Goal: Task Accomplishment & Management: Manage account settings

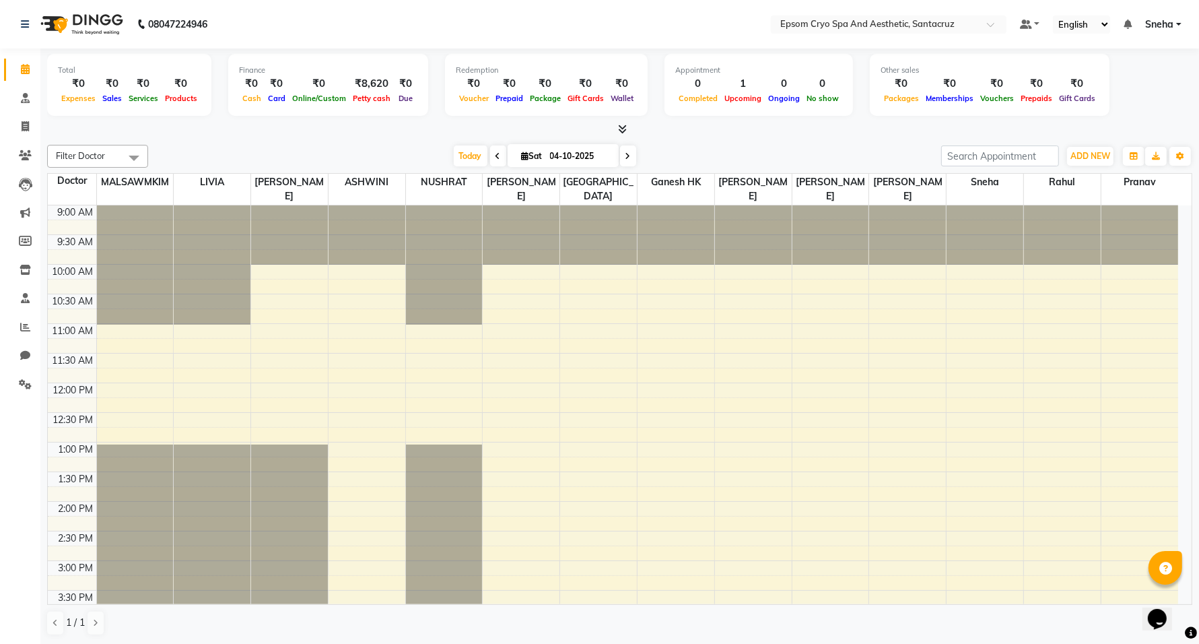
scroll to position [426, 0]
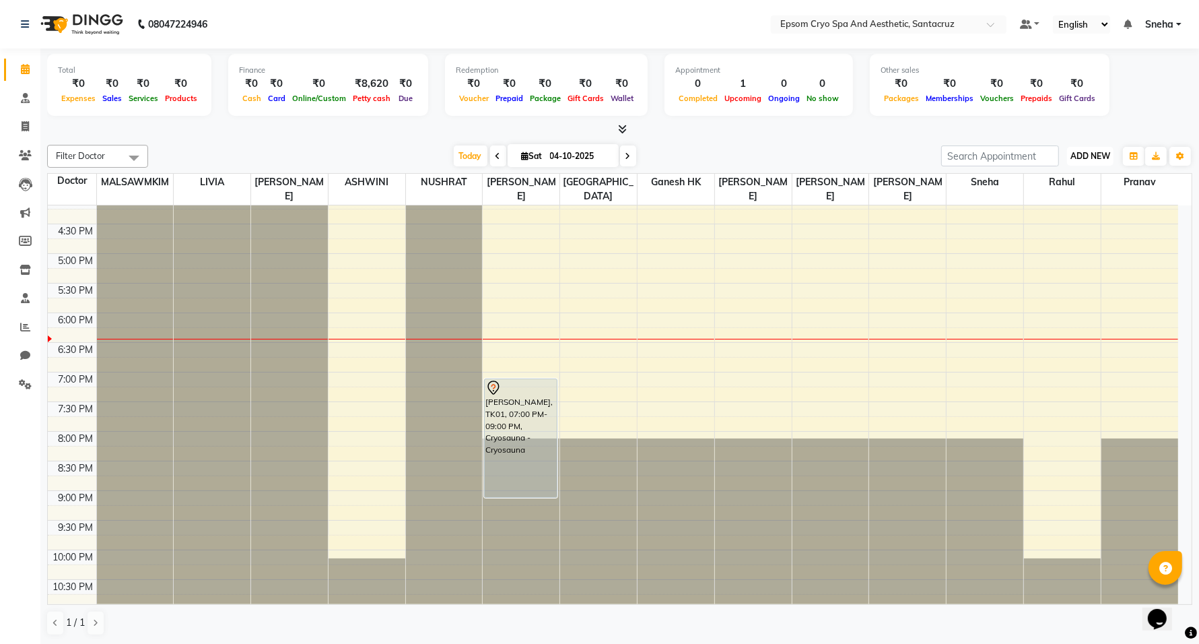
click at [1083, 154] on span "ADD NEW" at bounding box center [1091, 156] width 40 height 10
click at [1051, 221] on link "Add Expense" at bounding box center [1060, 217] width 106 height 18
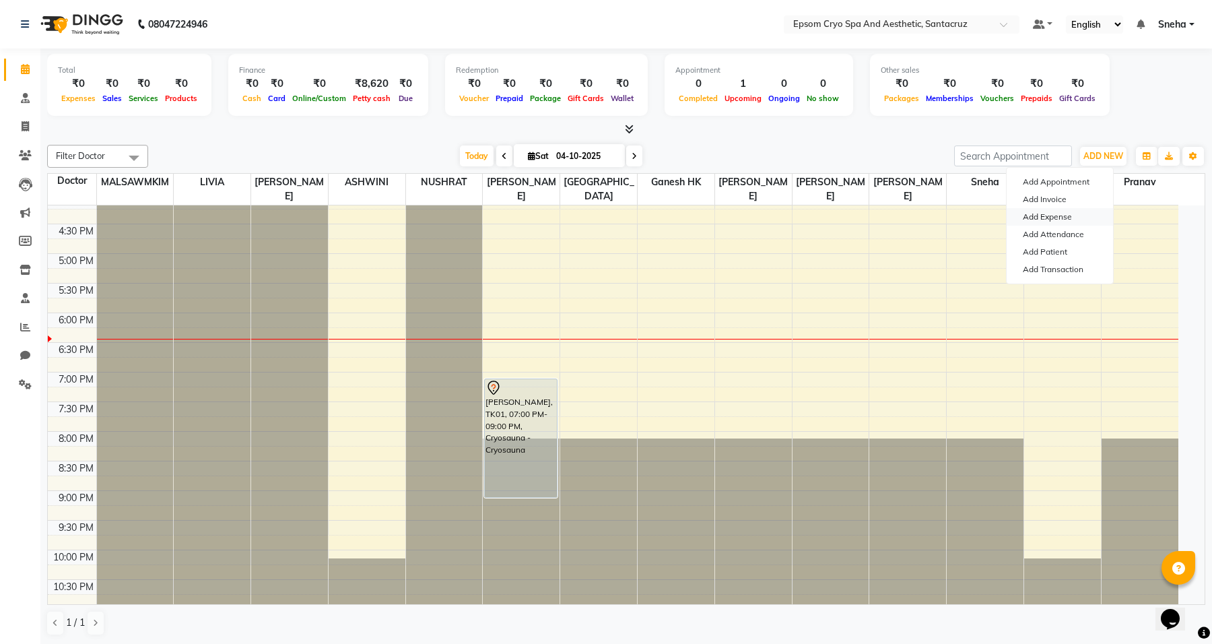
select select "1"
select select "7159"
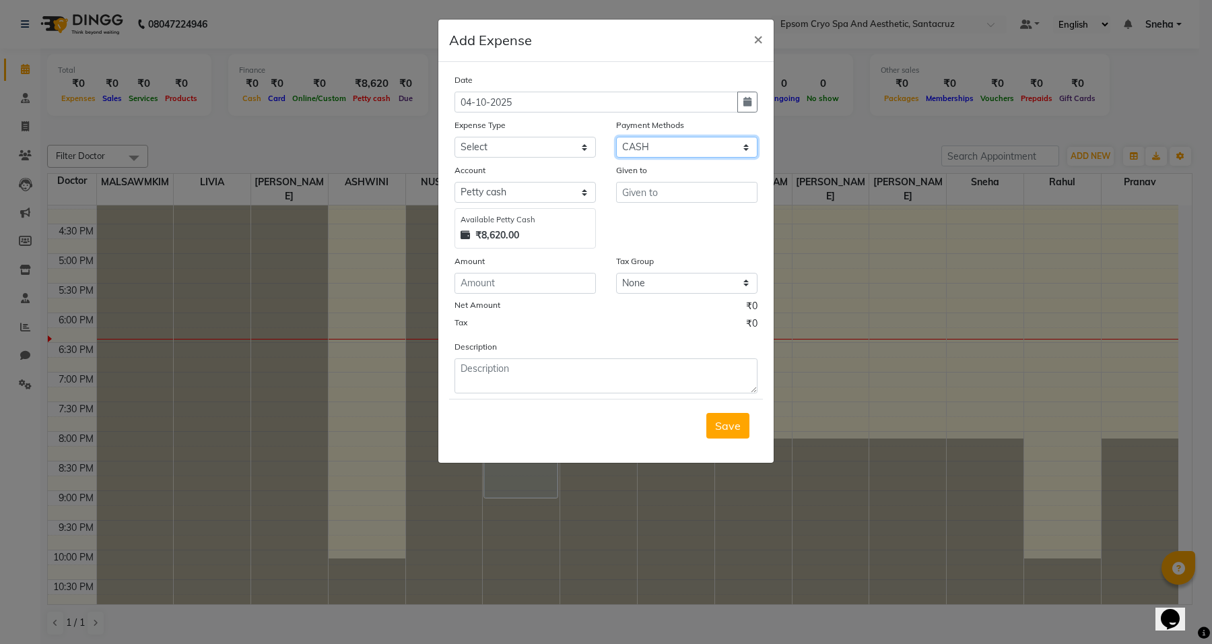
click at [653, 148] on select "Select CASH GPay CARD ONLINE Voucher Prepaid Coupon Points Credit Card Wallet D…" at bounding box center [686, 147] width 141 height 21
click at [667, 116] on div "Date 04-10-2025 Expense Type Select Advance Salary Bank charges Car maintenance…" at bounding box center [606, 233] width 303 height 321
click at [641, 192] on input "text" at bounding box center [686, 192] width 141 height 21
click at [645, 224] on span "Pra" at bounding box center [642, 219] width 18 height 13
type input "Pranav"
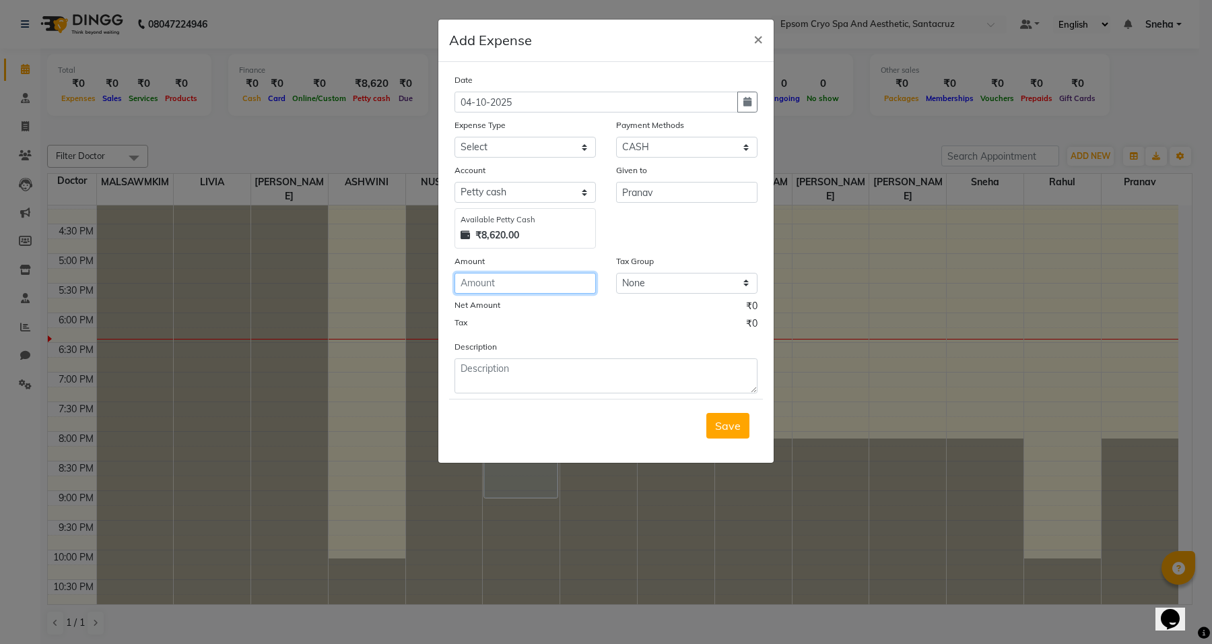
click at [497, 288] on input "number" at bounding box center [525, 283] width 141 height 21
type input "70"
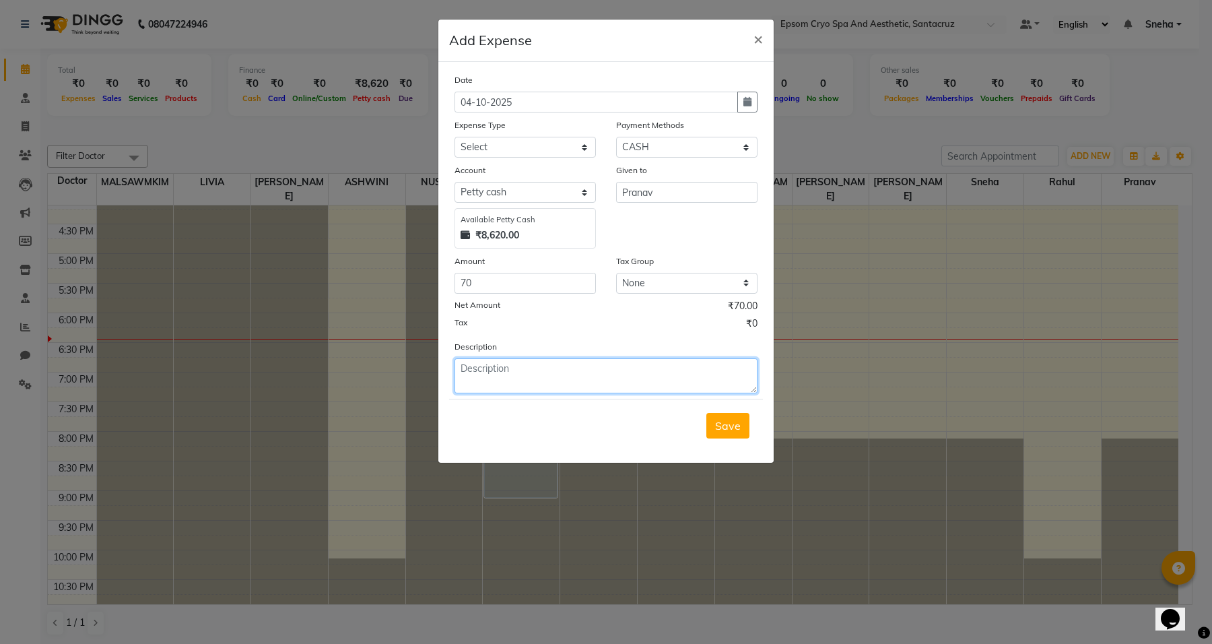
click at [590, 387] on textarea at bounding box center [606, 375] width 303 height 35
type textarea "MILK & PEN"
click at [729, 422] on span "Save" at bounding box center [728, 425] width 26 height 13
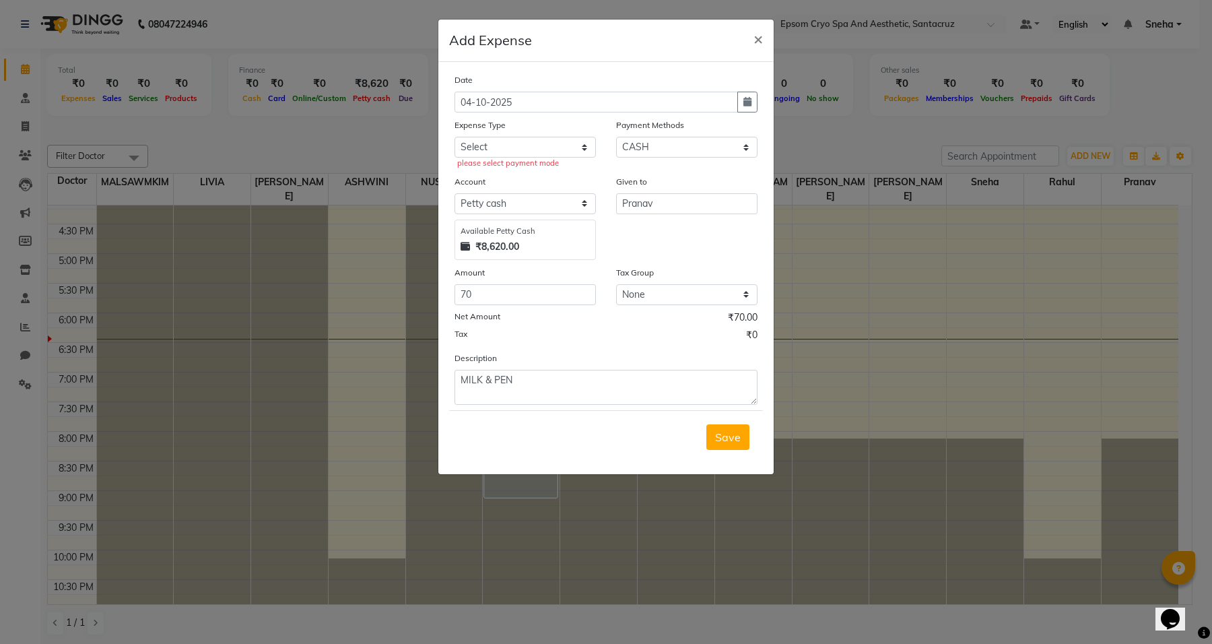
click at [523, 159] on div "please select payment mode" at bounding box center [526, 163] width 139 height 11
click at [529, 152] on select "Select Advance Salary Bank charges Car maintenance Cash transfer to bank Cash t…" at bounding box center [525, 147] width 141 height 21
select select "10"
click at [455, 137] on select "Select Advance Salary Bank charges Car maintenance Cash transfer to bank Cash t…" at bounding box center [525, 147] width 141 height 21
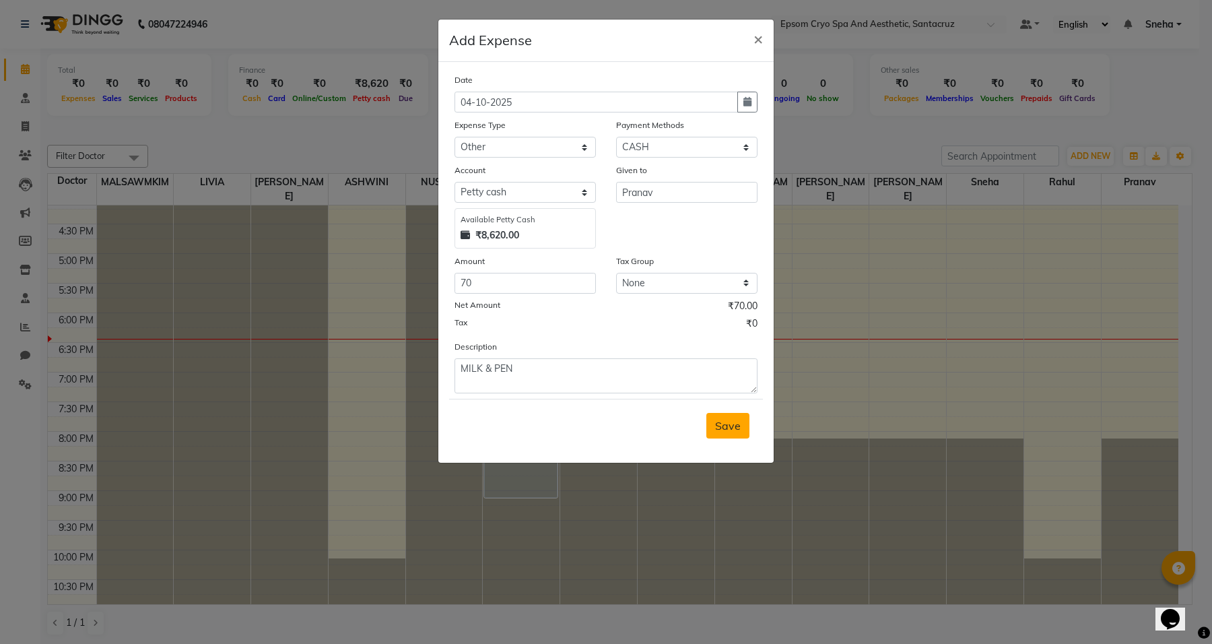
click at [721, 433] on button "Save" at bounding box center [727, 426] width 43 height 26
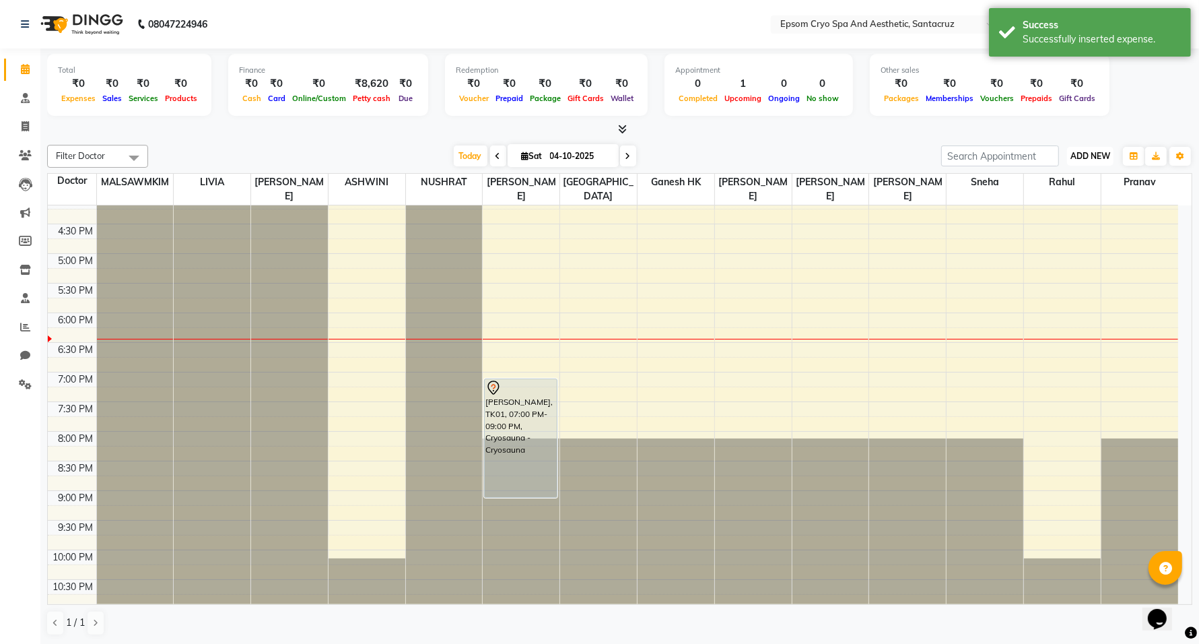
click at [1071, 151] on span "ADD NEW" at bounding box center [1091, 156] width 40 height 10
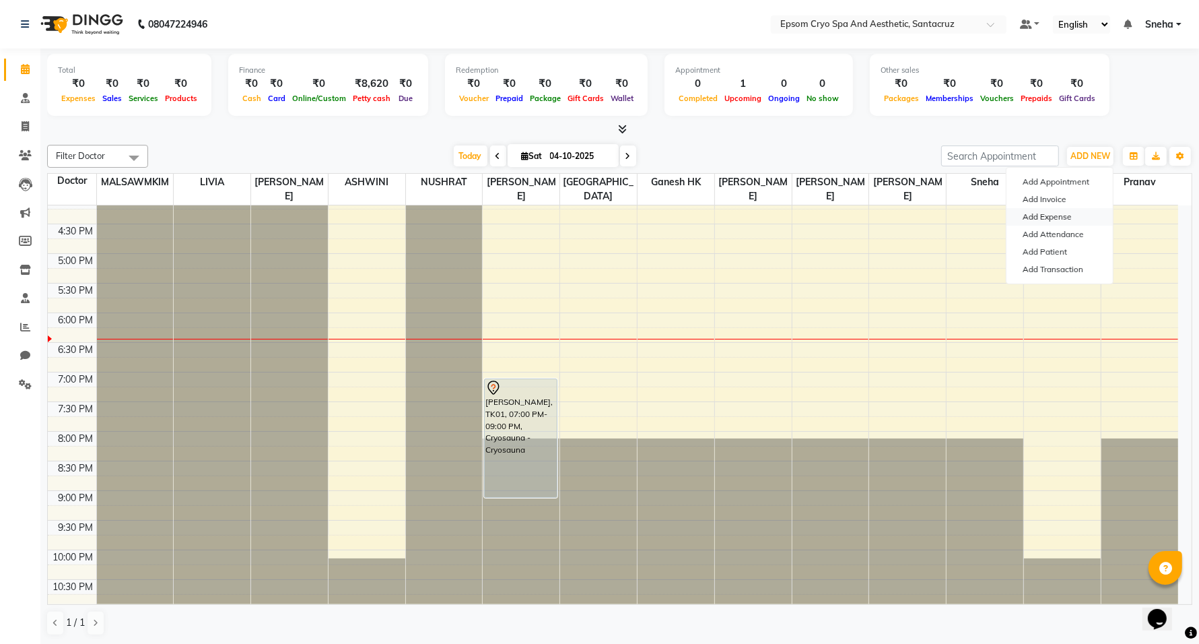
click at [1056, 213] on link "Add Expense" at bounding box center [1060, 217] width 106 height 18
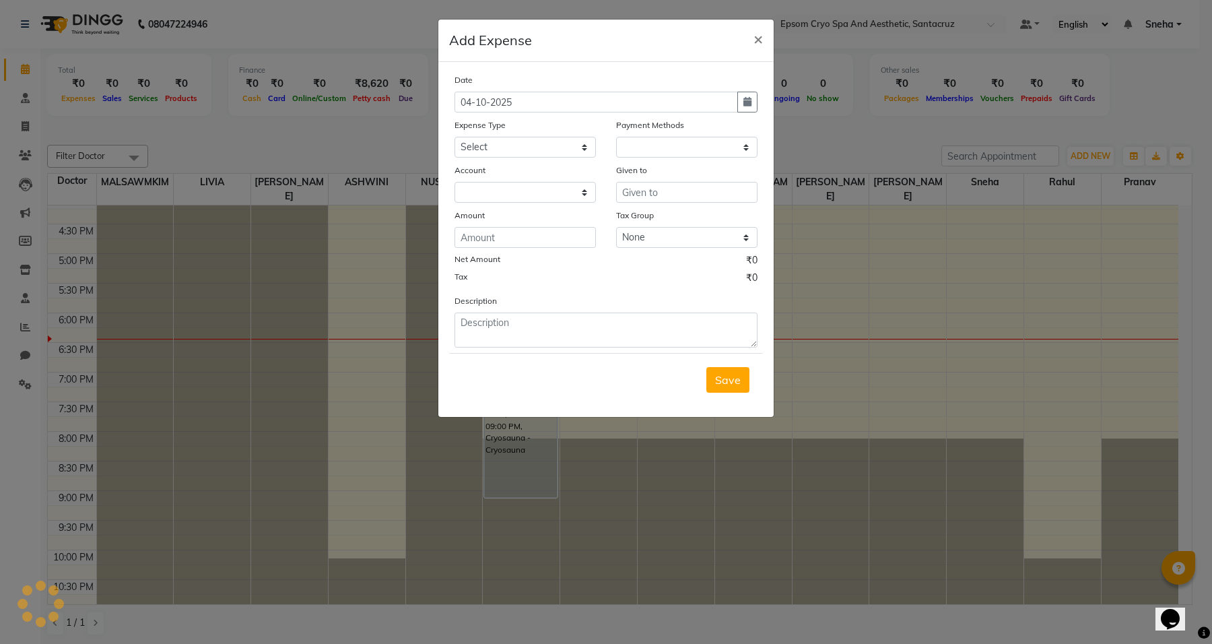
select select "1"
select select "7159"
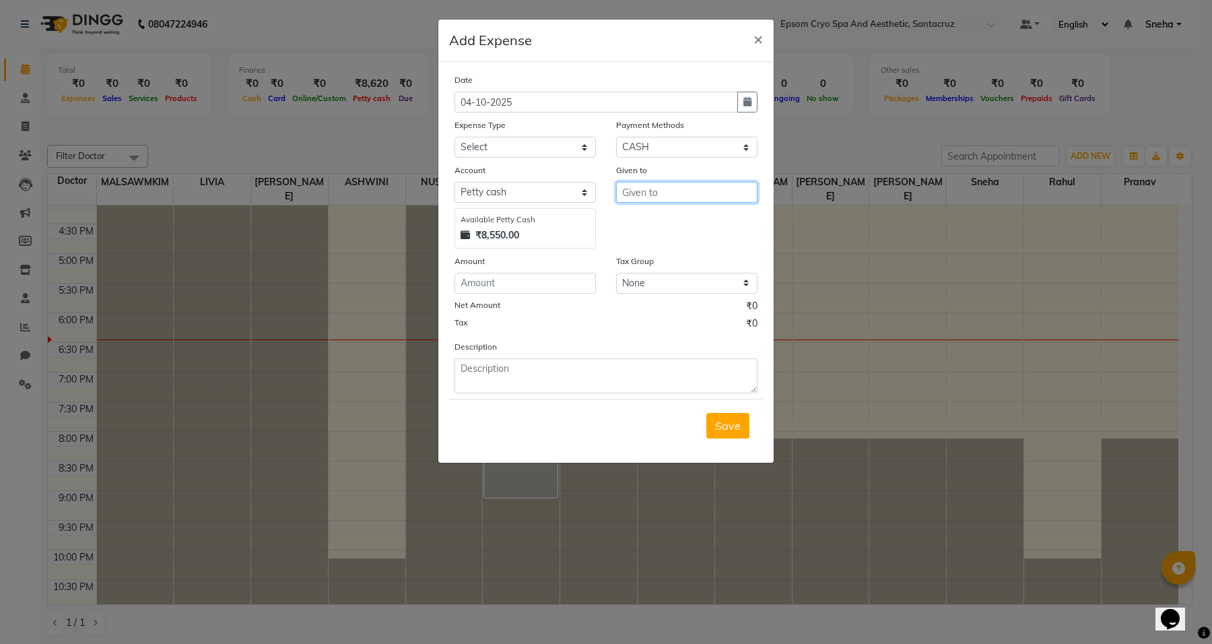
click at [664, 194] on input "text" at bounding box center [686, 192] width 141 height 21
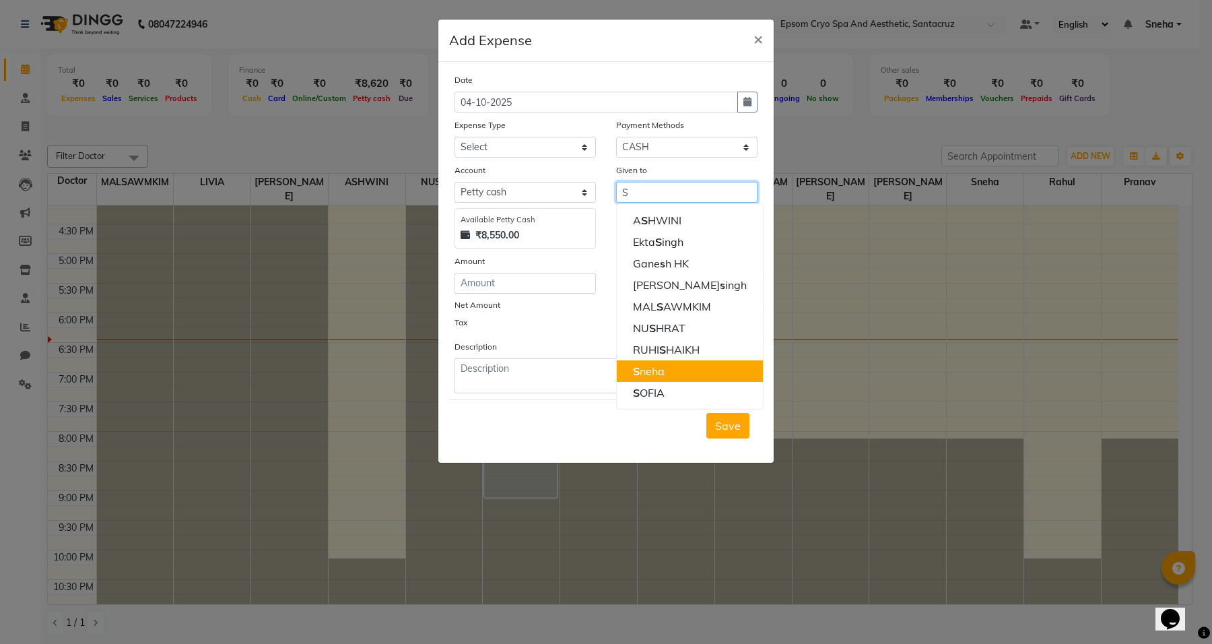
click at [649, 374] on ngb-highlight "S neha" at bounding box center [649, 370] width 32 height 13
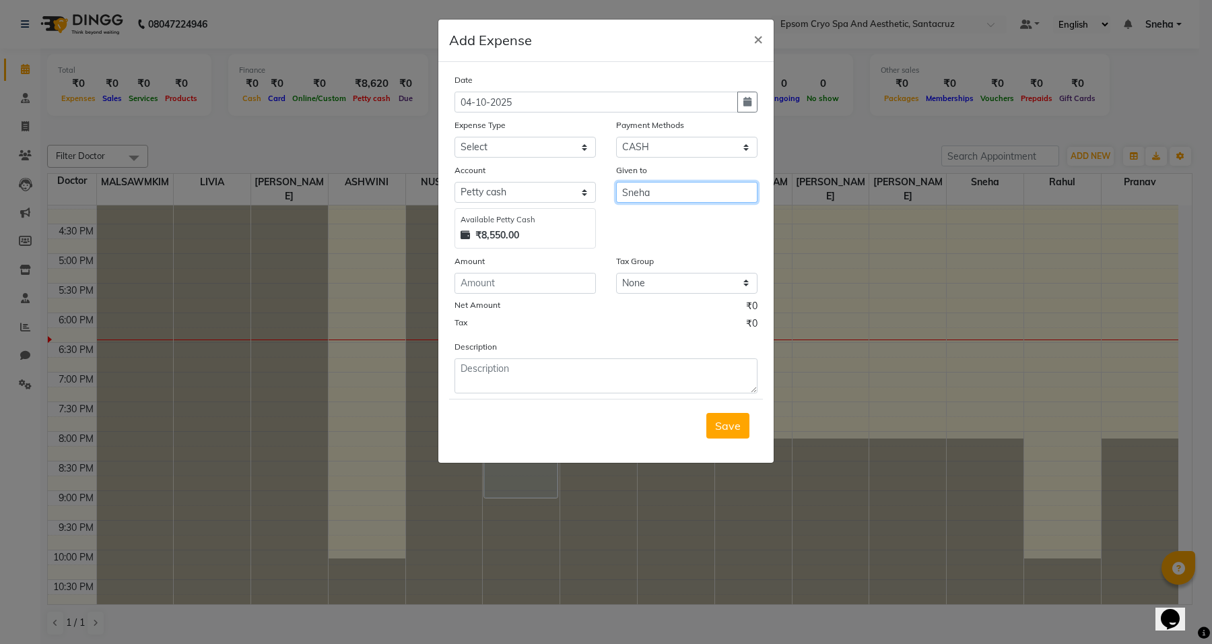
type input "Sneha"
click at [515, 277] on input "number" at bounding box center [525, 283] width 141 height 21
type input "190"
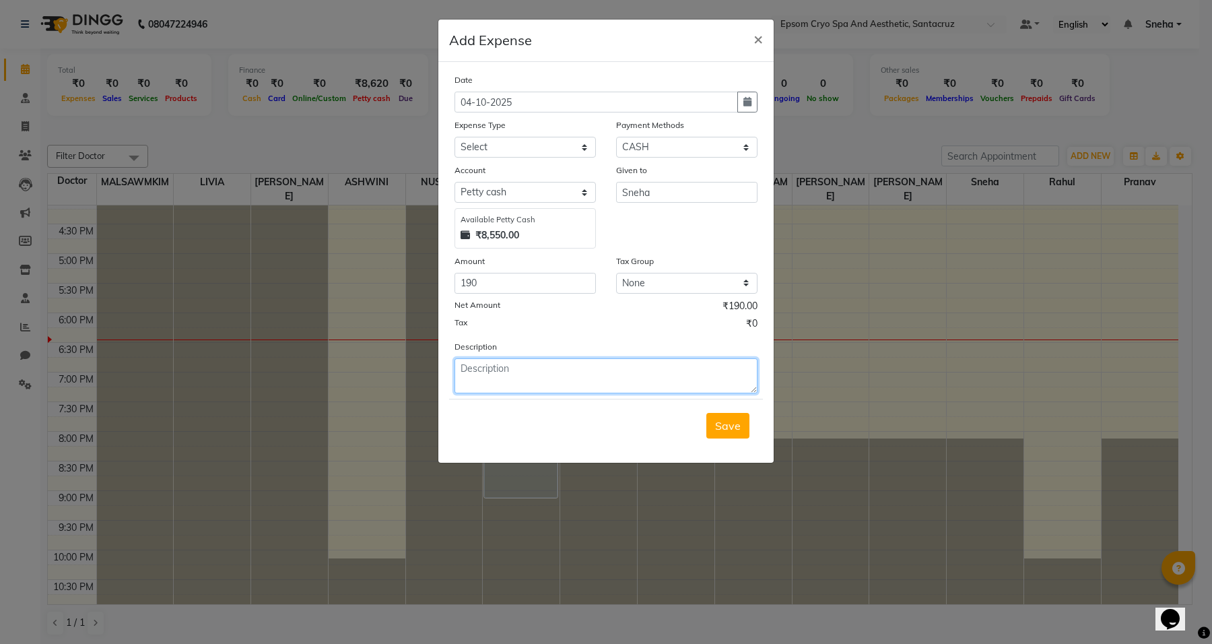
click at [560, 369] on textarea at bounding box center [606, 375] width 303 height 35
type textarea "SHE PAID FR NAMAN SIR DELIVERY"
click at [725, 426] on span "Save" at bounding box center [728, 425] width 26 height 13
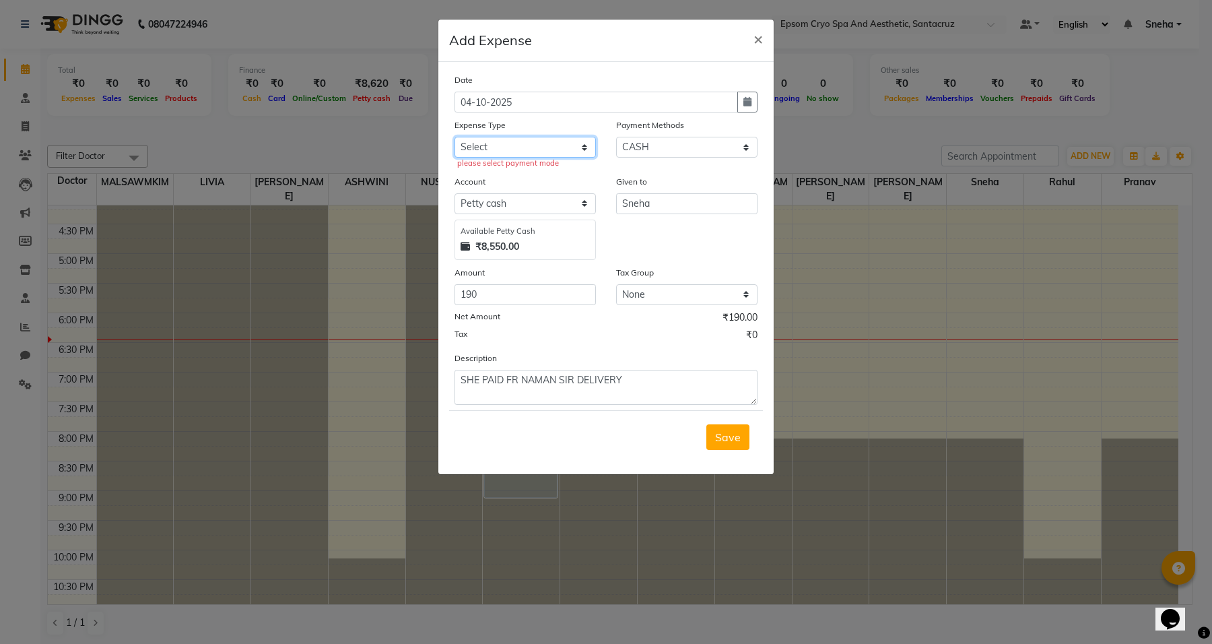
click at [583, 148] on select "Select Advance Salary Bank charges Car maintenance Cash transfer to bank Cash t…" at bounding box center [525, 147] width 141 height 21
select select "10"
click at [455, 137] on select "Select Advance Salary Bank charges Car maintenance Cash transfer to bank Cash t…" at bounding box center [525, 147] width 141 height 21
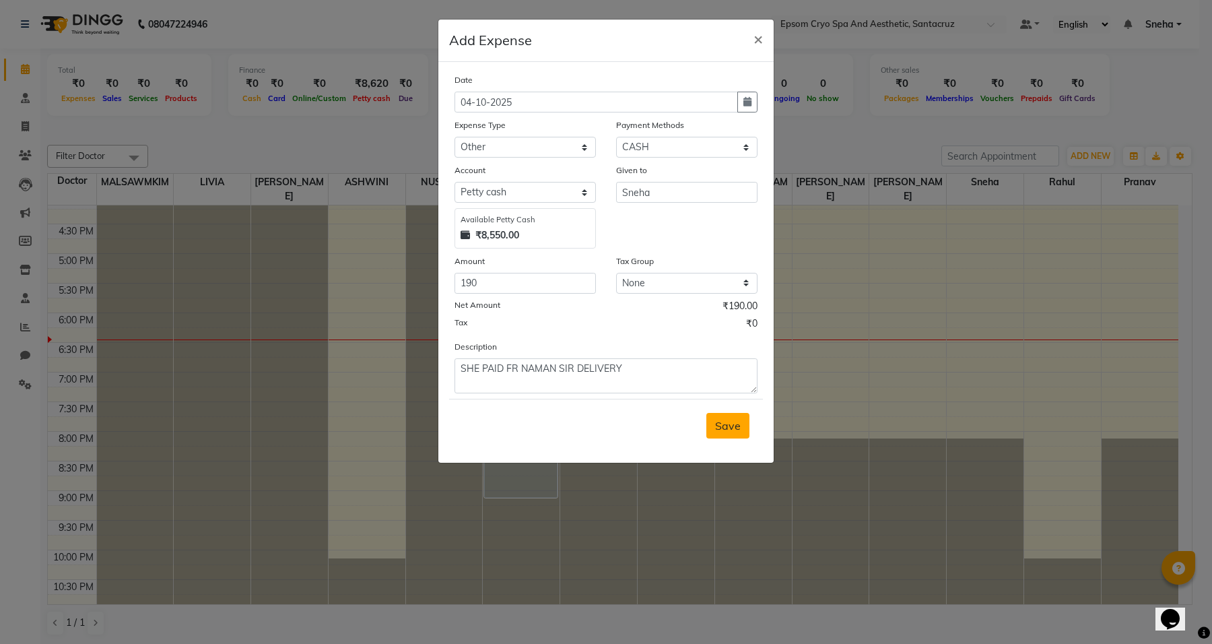
click at [732, 413] on button "Save" at bounding box center [727, 426] width 43 height 26
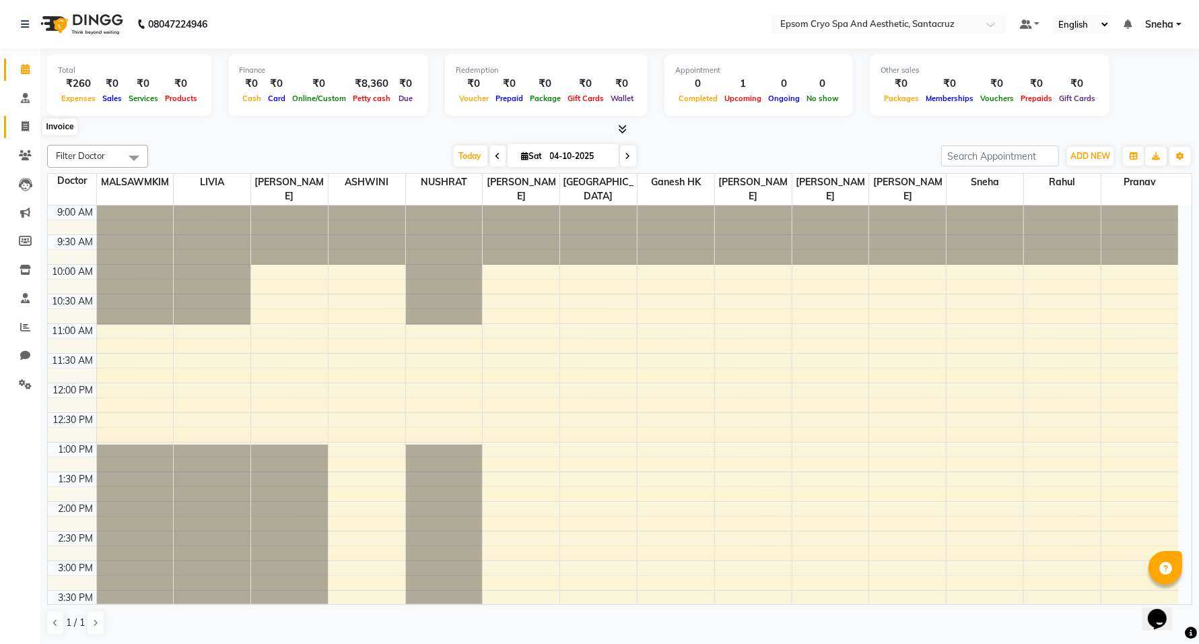
click at [22, 129] on icon at bounding box center [25, 126] width 7 height 10
select select "8028"
select select "service"
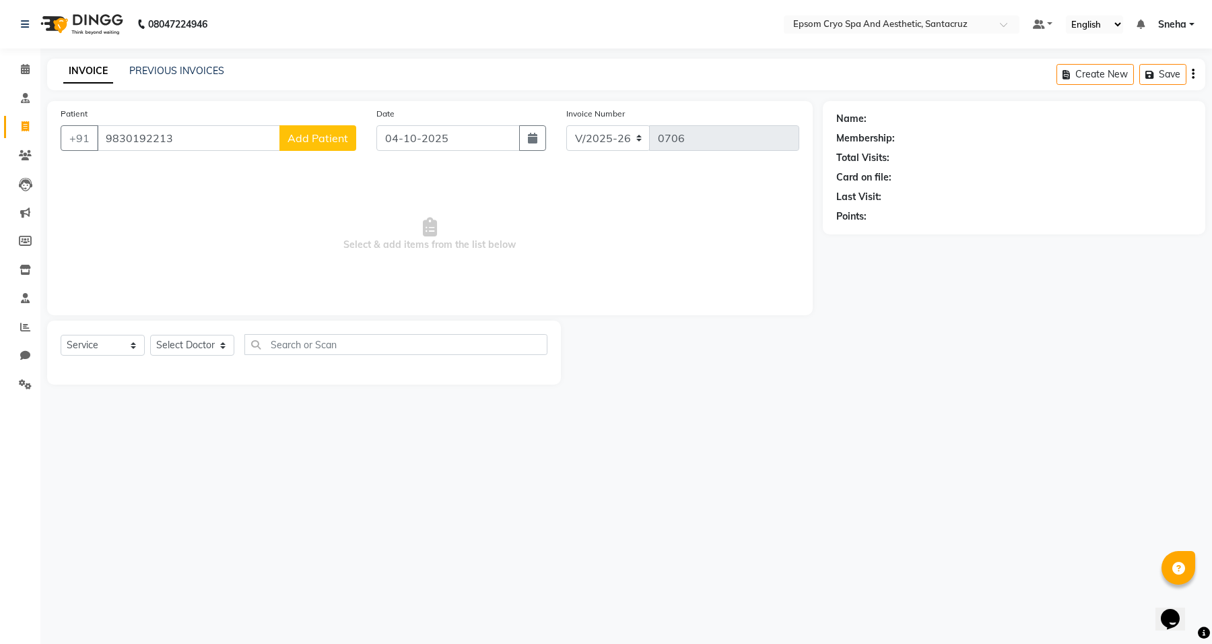
type input "9830192213"
click at [321, 137] on span "Add Patient" at bounding box center [318, 137] width 61 height 13
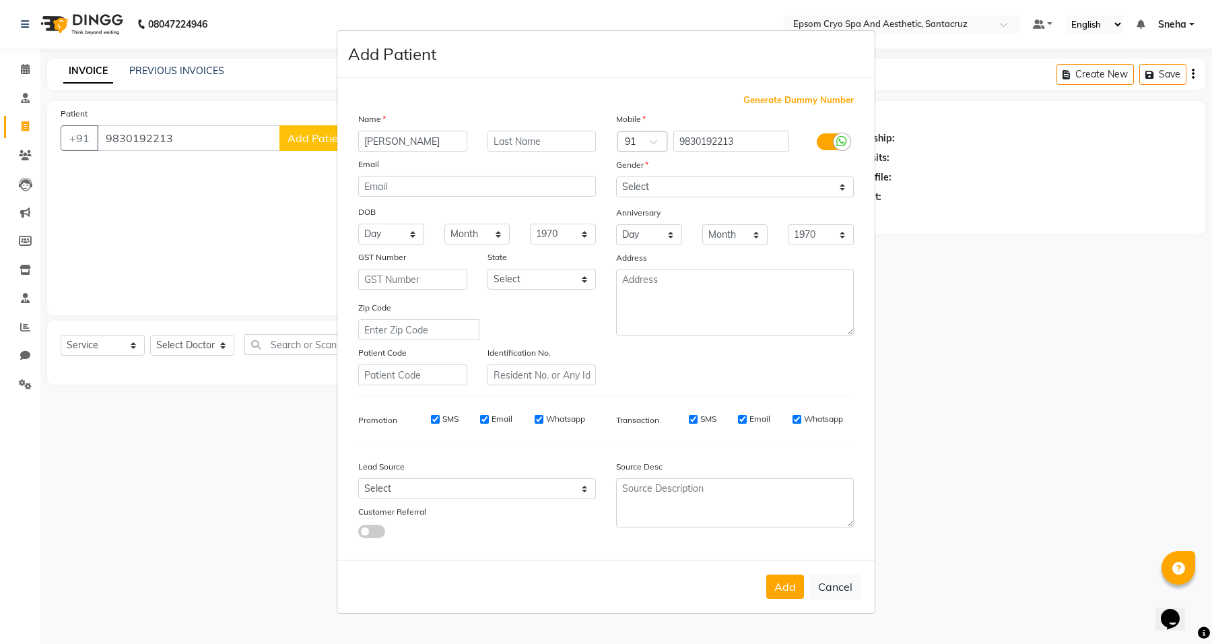
type input "[PERSON_NAME]"
click at [523, 143] on input "text" at bounding box center [542, 141] width 109 height 21
type input "WALKIN"
click at [695, 186] on select "Select [DEMOGRAPHIC_DATA] [DEMOGRAPHIC_DATA] Other Prefer Not To Say" at bounding box center [735, 186] width 238 height 21
select select "[DEMOGRAPHIC_DATA]"
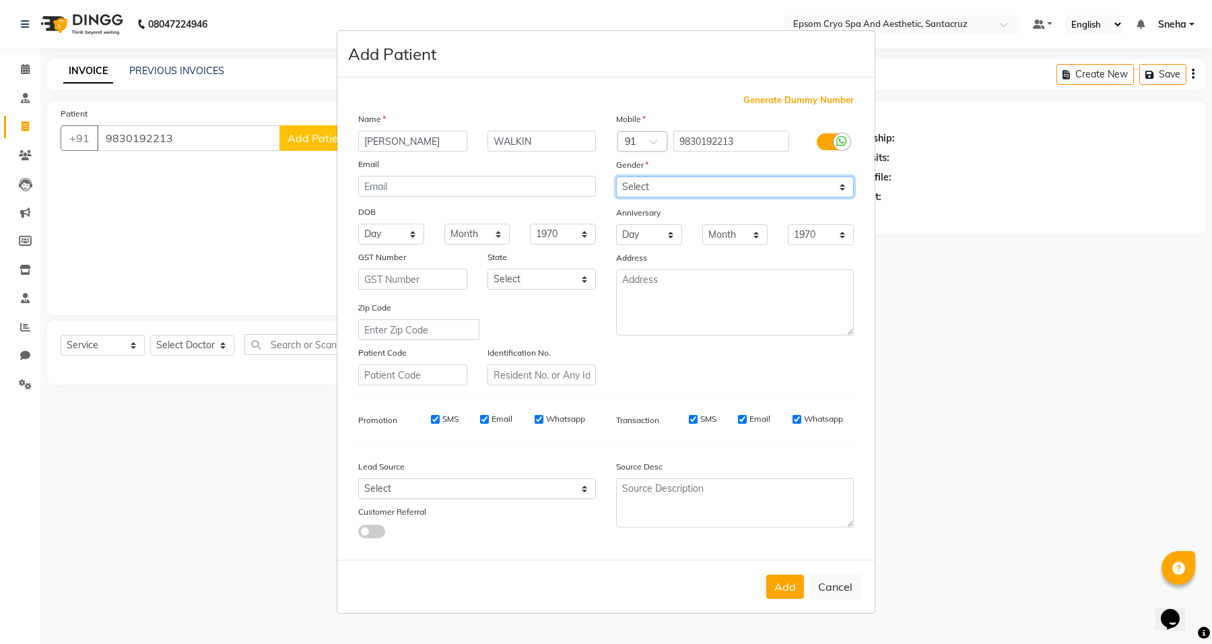
click at [616, 178] on select "Select [DEMOGRAPHIC_DATA] [DEMOGRAPHIC_DATA] Other Prefer Not To Say" at bounding box center [735, 186] width 238 height 21
click at [560, 141] on input "WALKIN" at bounding box center [542, 141] width 109 height 21
type input "W"
click at [783, 589] on button "Add" at bounding box center [785, 586] width 38 height 24
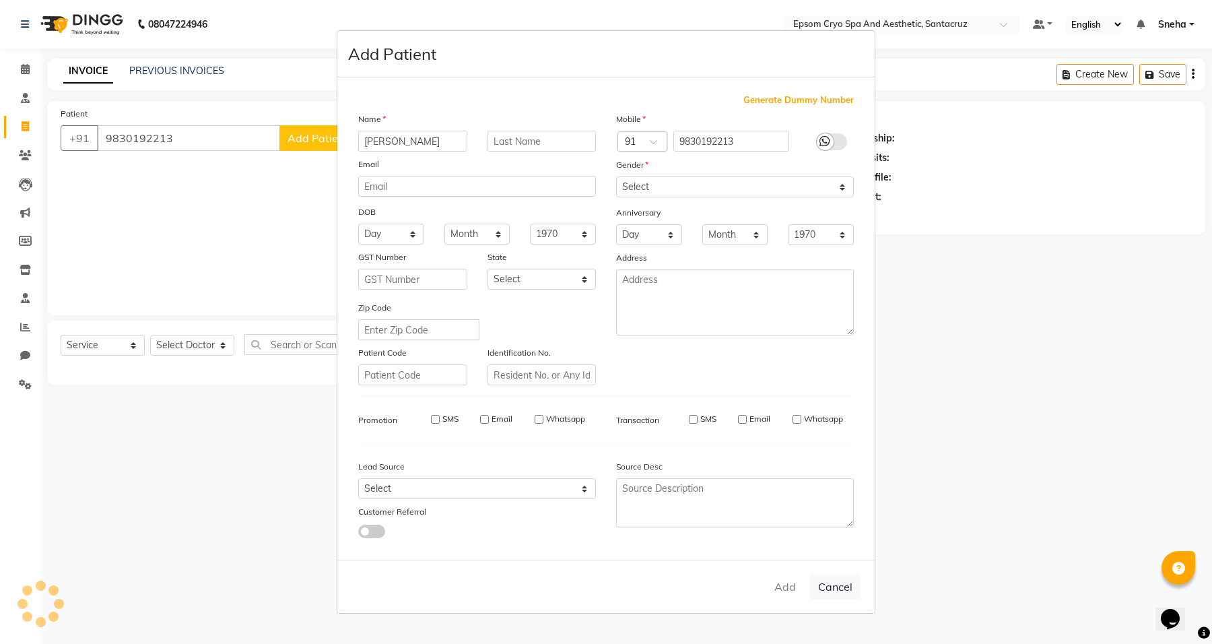
select select
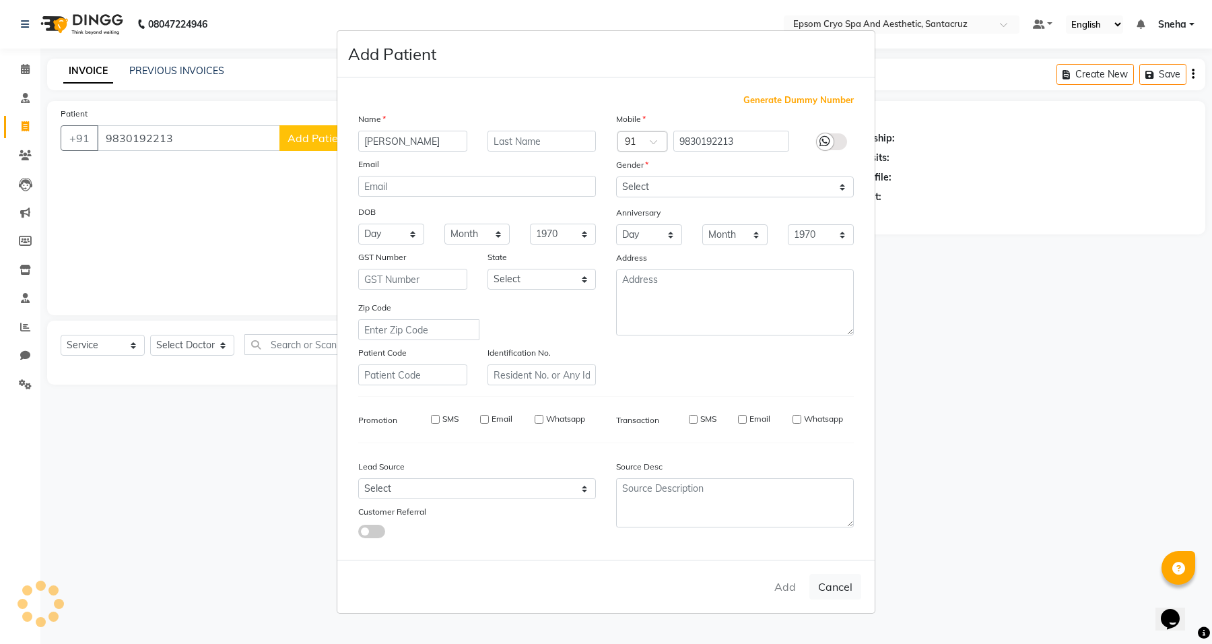
select select
checkbox input "false"
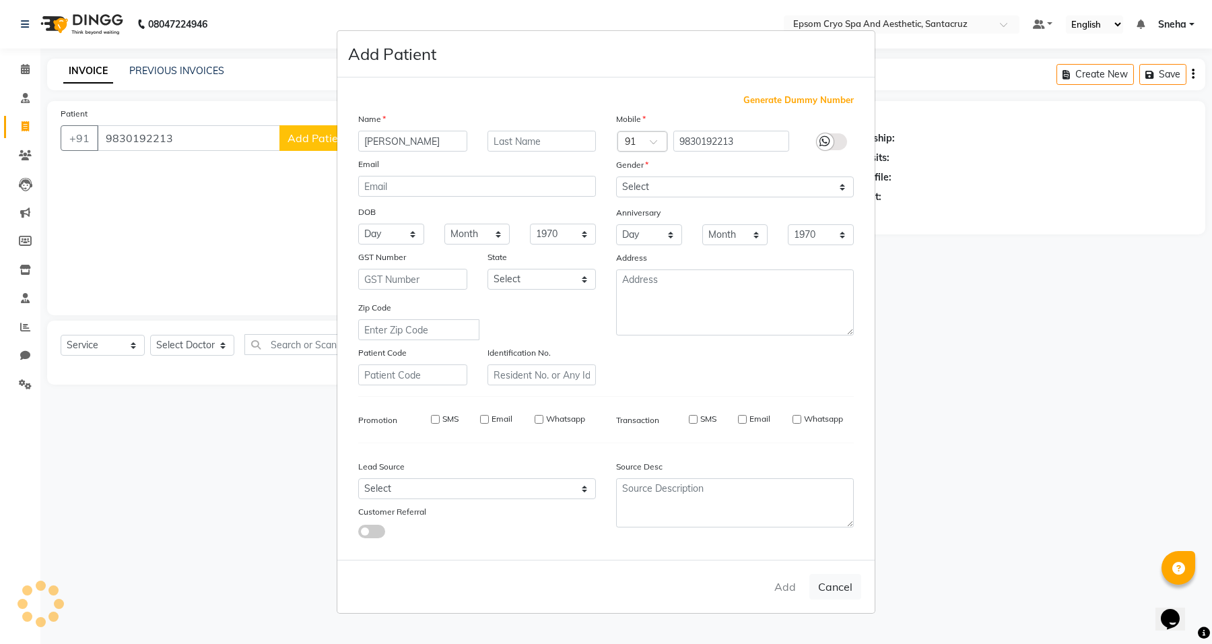
checkbox input "false"
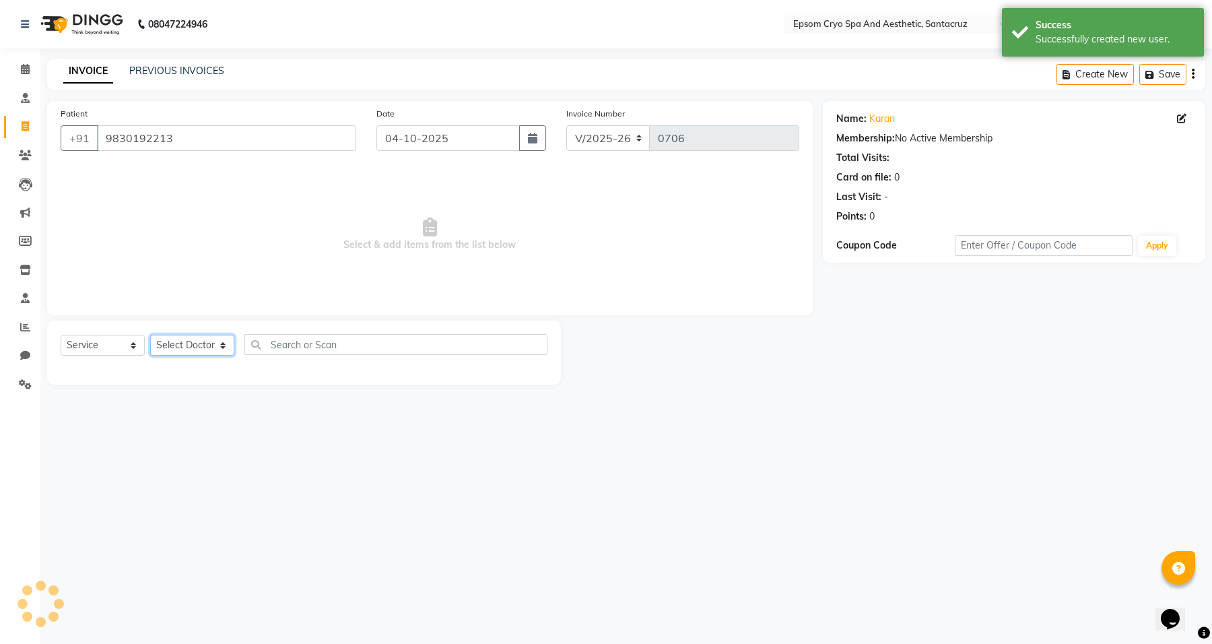
click at [193, 348] on select "Select Doctor [PERSON_NAME] [PERSON_NAME] [PERSON_NAME] [PERSON_NAME] Ganesh HK…" at bounding box center [192, 345] width 84 height 21
select select "72609"
click at [150, 335] on select "Select Doctor [PERSON_NAME] [PERSON_NAME] [PERSON_NAME] [PERSON_NAME] Ganesh HK…" at bounding box center [192, 345] width 84 height 21
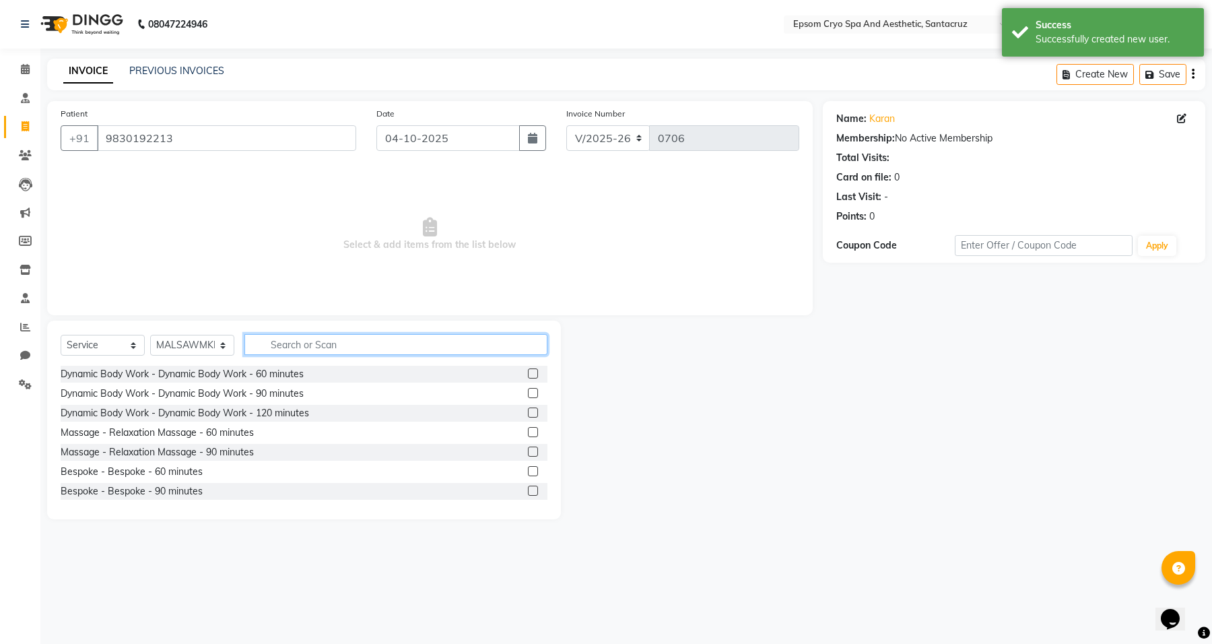
click at [318, 345] on input "text" at bounding box center [395, 344] width 303 height 21
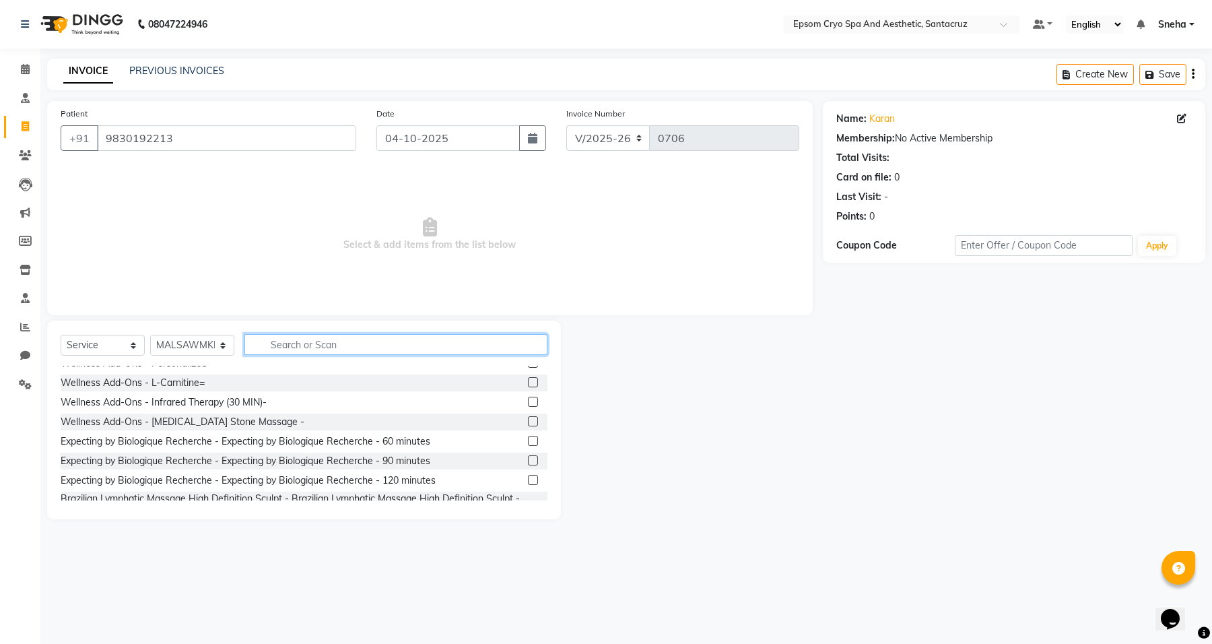
scroll to position [505, 0]
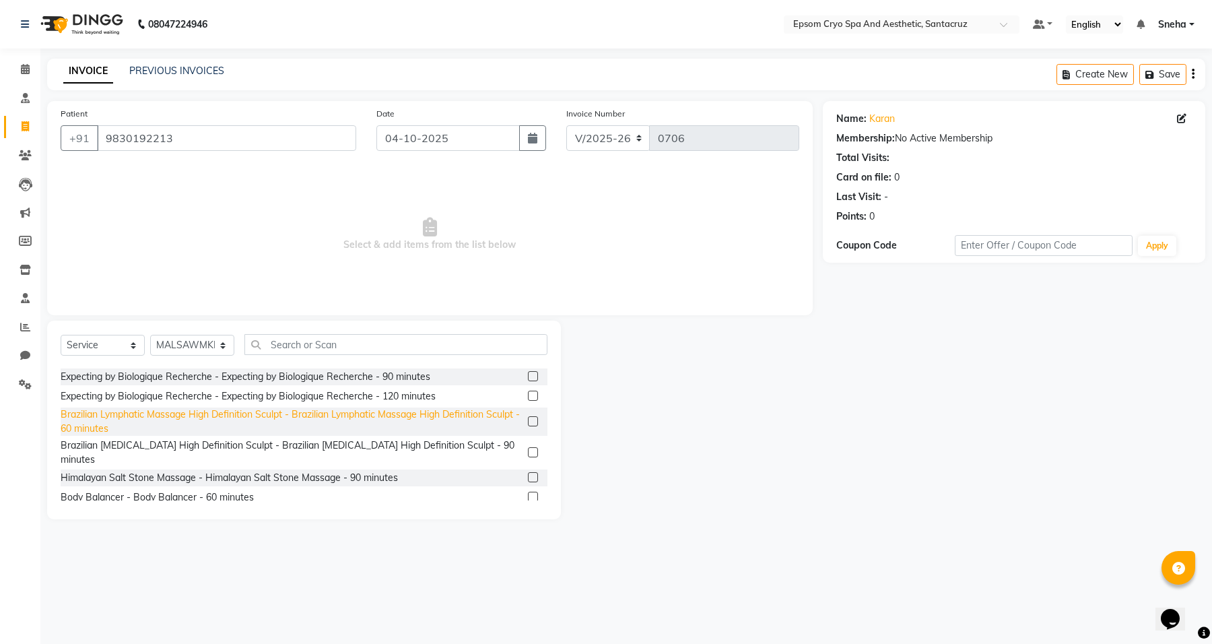
click at [175, 418] on div "Brazilian Lymphatic Massage High Definition Sculpt - Brazilian Lymphatic Massag…" at bounding box center [292, 421] width 462 height 28
checkbox input "false"
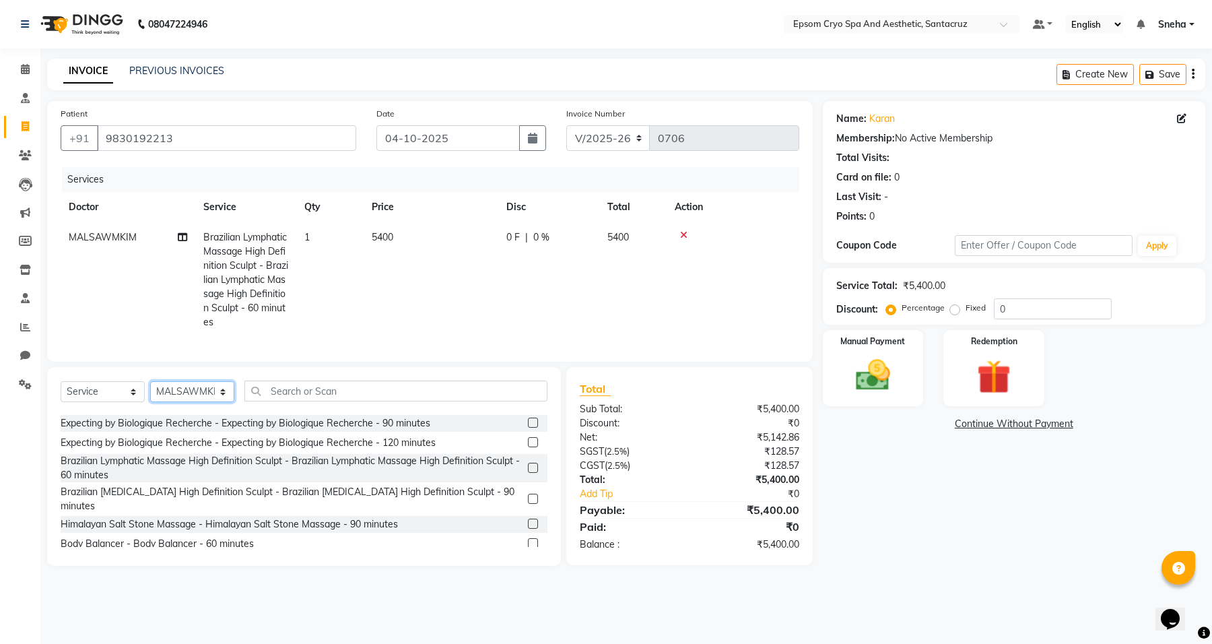
click at [218, 401] on select "Select Doctor [PERSON_NAME] [PERSON_NAME] [PERSON_NAME] [PERSON_NAME] Ganesh HK…" at bounding box center [192, 391] width 84 height 21
select select "72614"
click at [150, 393] on select "Select Doctor [PERSON_NAME] [PERSON_NAME] [PERSON_NAME] [PERSON_NAME] Ganesh HK…" at bounding box center [192, 391] width 84 height 21
click at [360, 401] on input "text" at bounding box center [395, 391] width 303 height 21
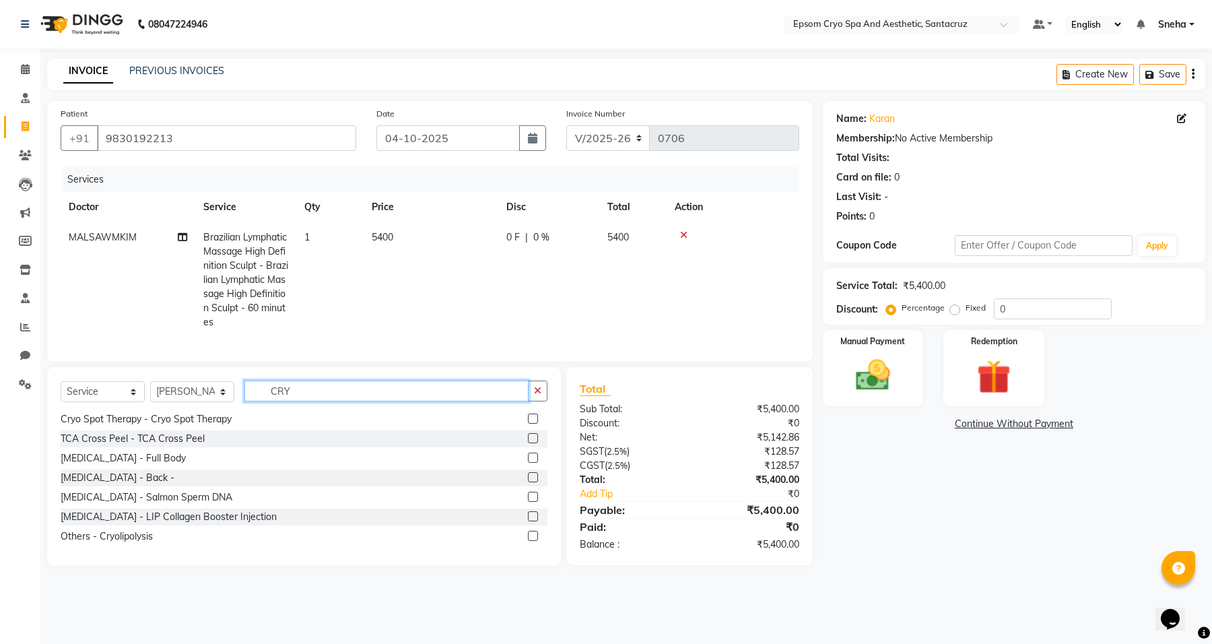
scroll to position [0, 0]
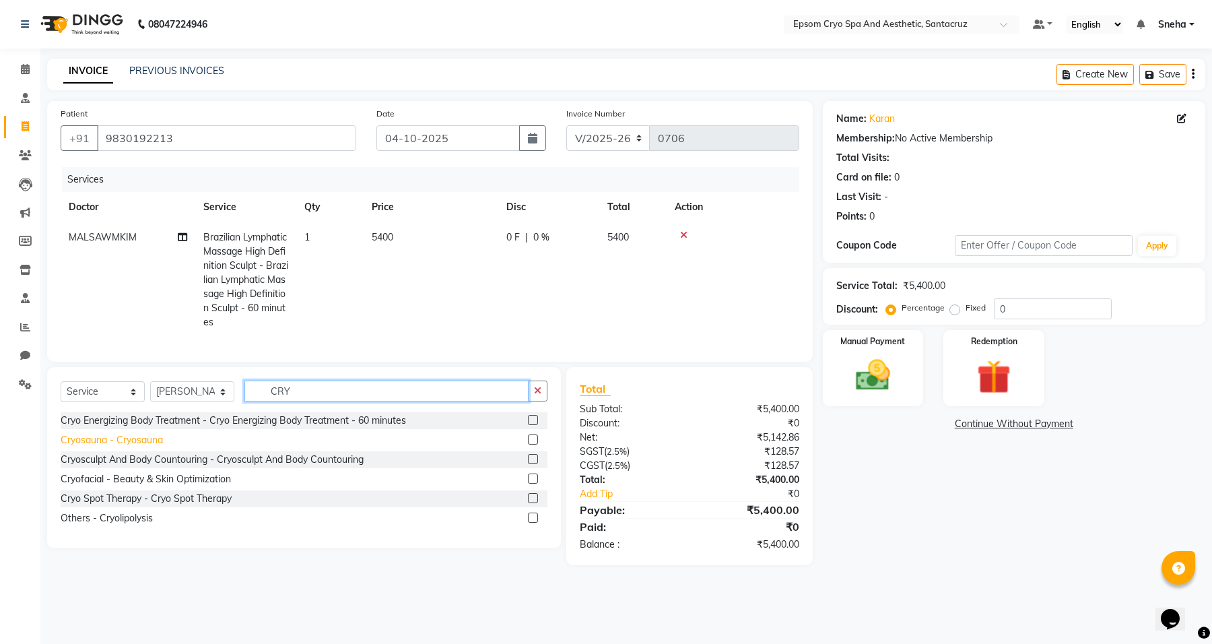
type input "CRY"
click at [127, 447] on div "Cryosauna - Cryosauna" at bounding box center [112, 440] width 102 height 14
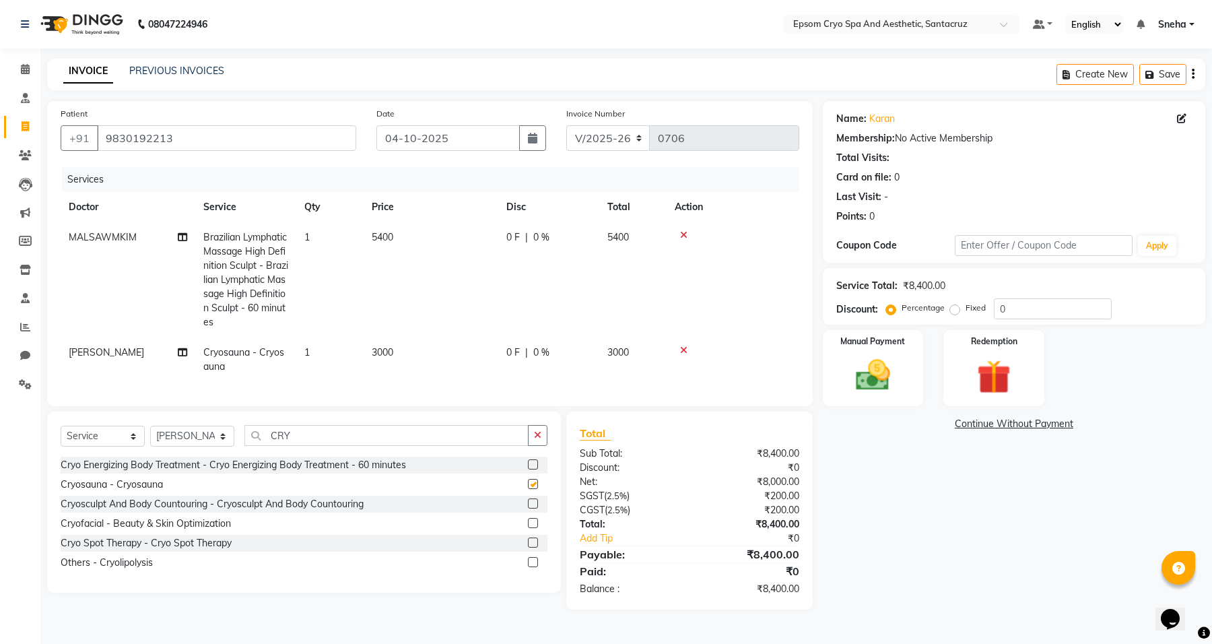
checkbox input "false"
click at [514, 352] on span "0 F" at bounding box center [512, 352] width 13 height 14
select select "72614"
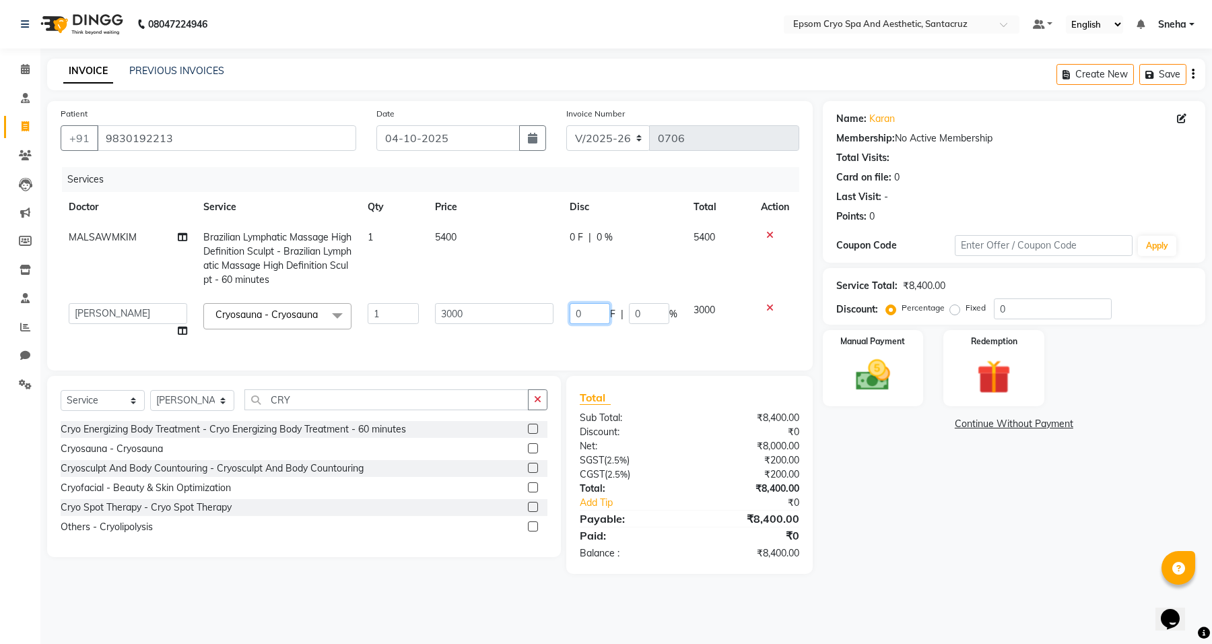
click at [580, 312] on input "0" at bounding box center [590, 313] width 40 height 21
type input "1000"
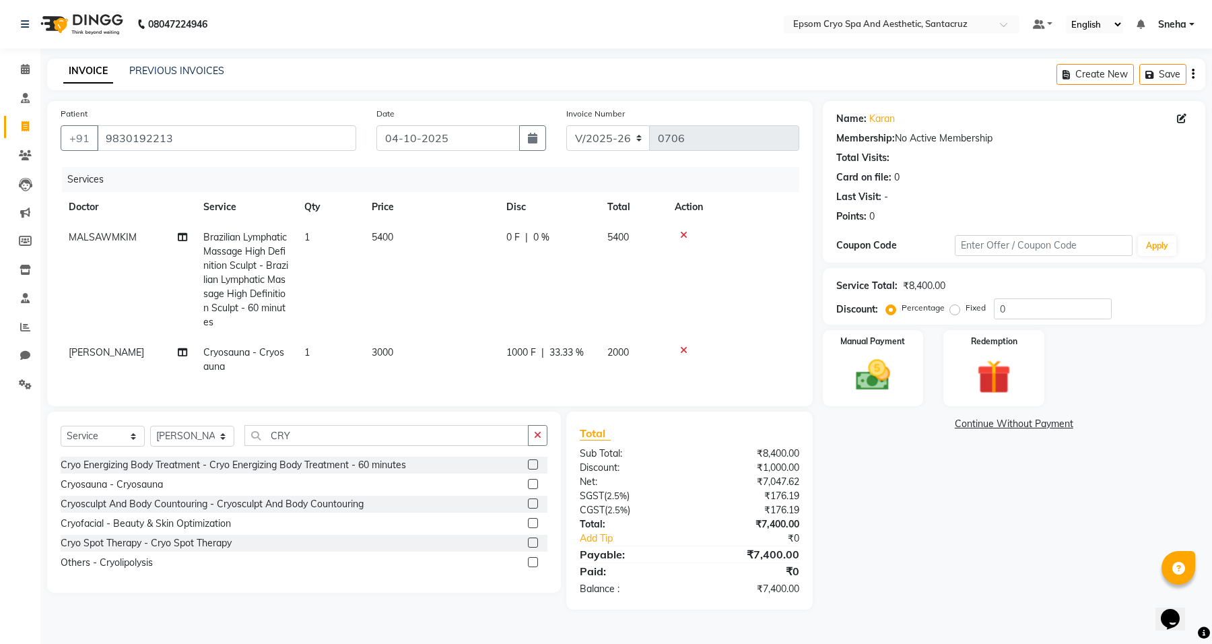
click at [535, 282] on tr "MALSAWMKIM Brazilian [MEDICAL_DATA] High Definition Sculpt - Brazilian [MEDICAL…" at bounding box center [430, 279] width 739 height 115
click at [516, 239] on span "0 F" at bounding box center [512, 237] width 13 height 14
select select "72609"
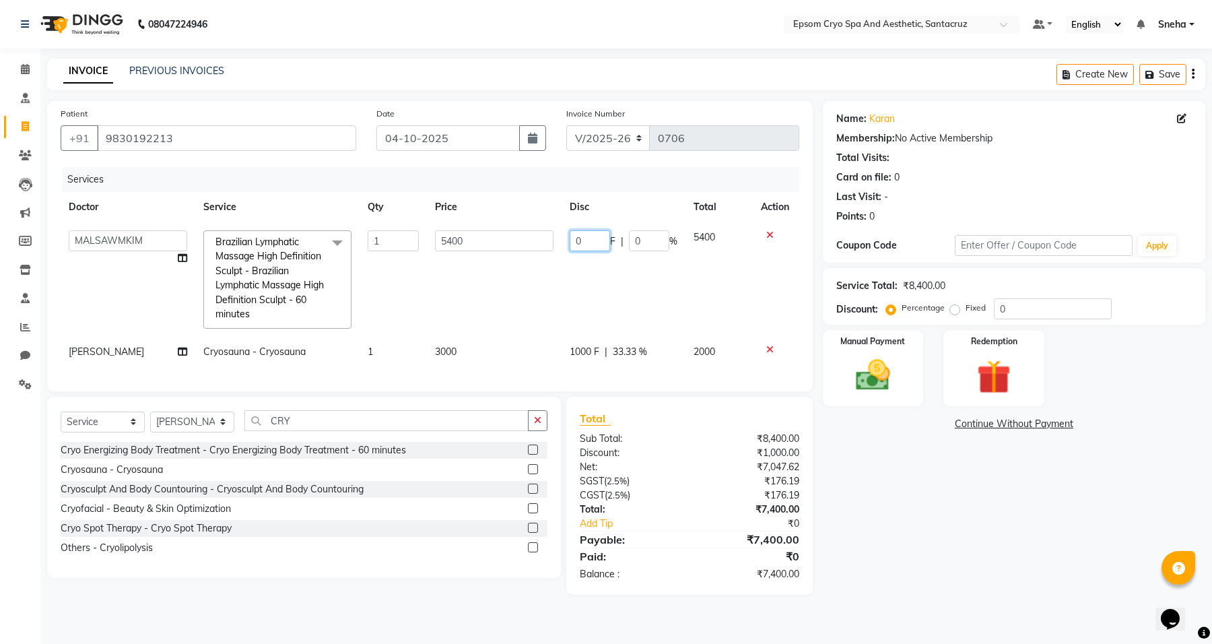
click at [588, 236] on input "0" at bounding box center [590, 240] width 40 height 21
type input "2000"
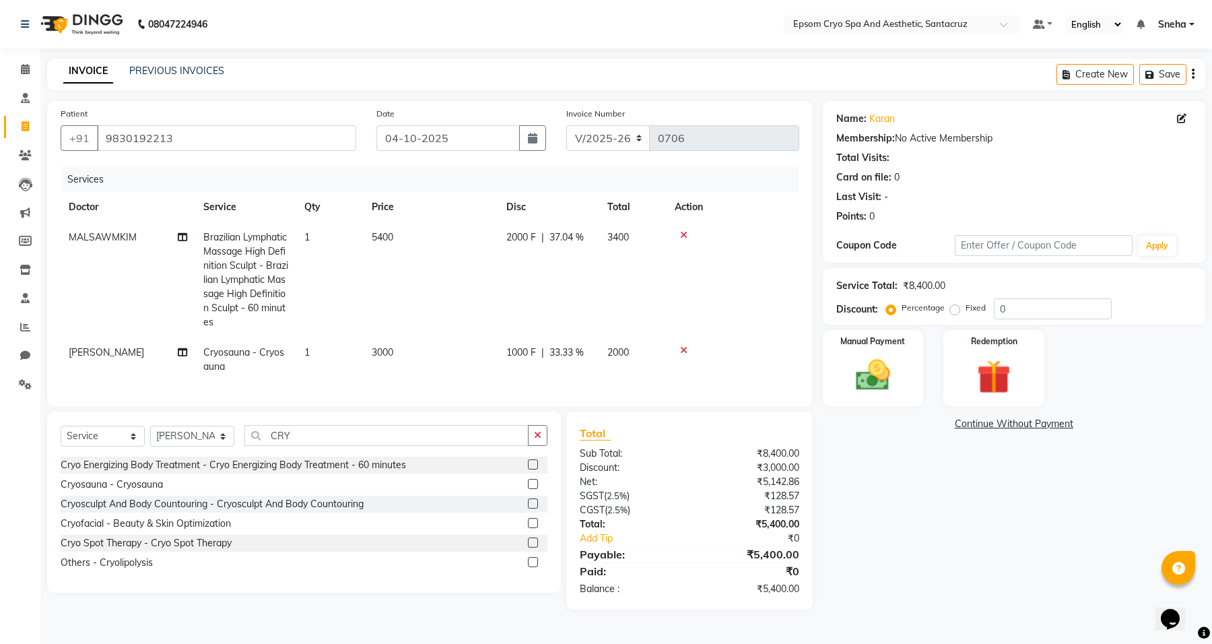
click at [590, 282] on td "2000 F | 37.04 %" at bounding box center [548, 279] width 101 height 115
select select "72609"
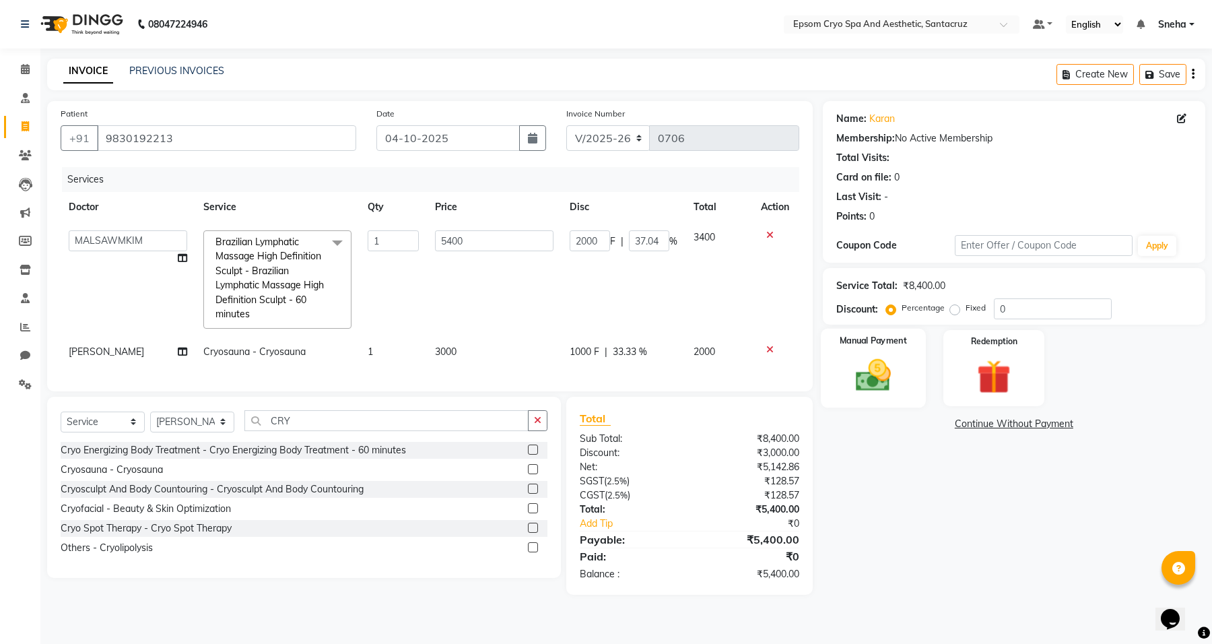
click at [884, 340] on label "Manual Payment" at bounding box center [873, 340] width 67 height 13
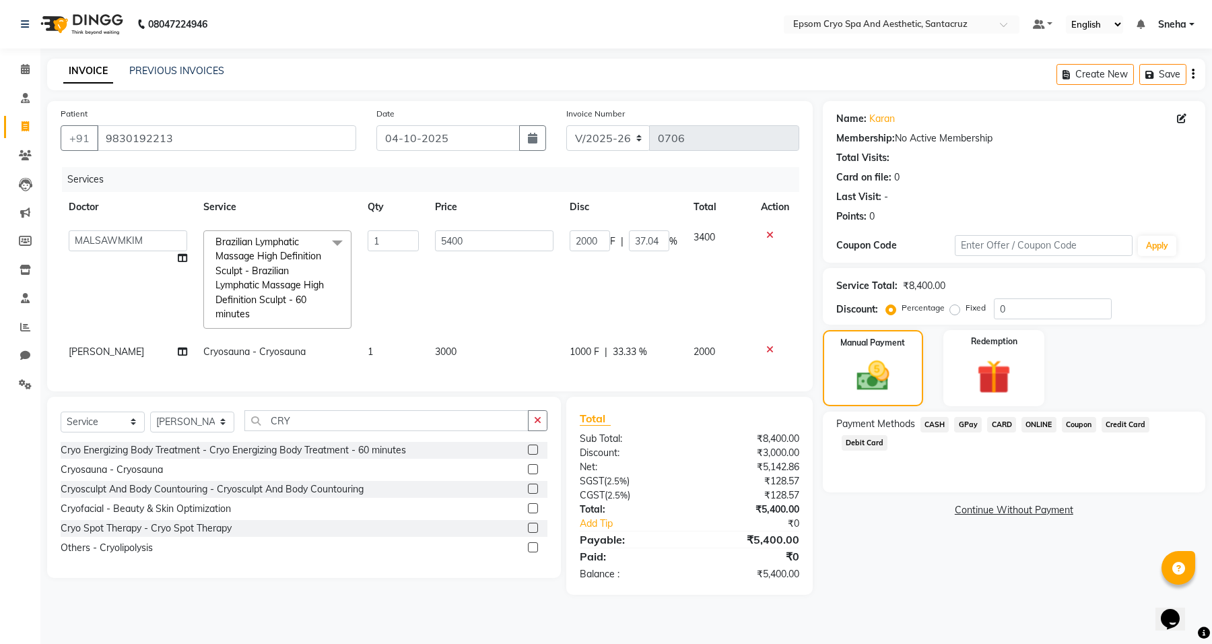
click at [963, 425] on span "GPay" at bounding box center [968, 424] width 28 height 15
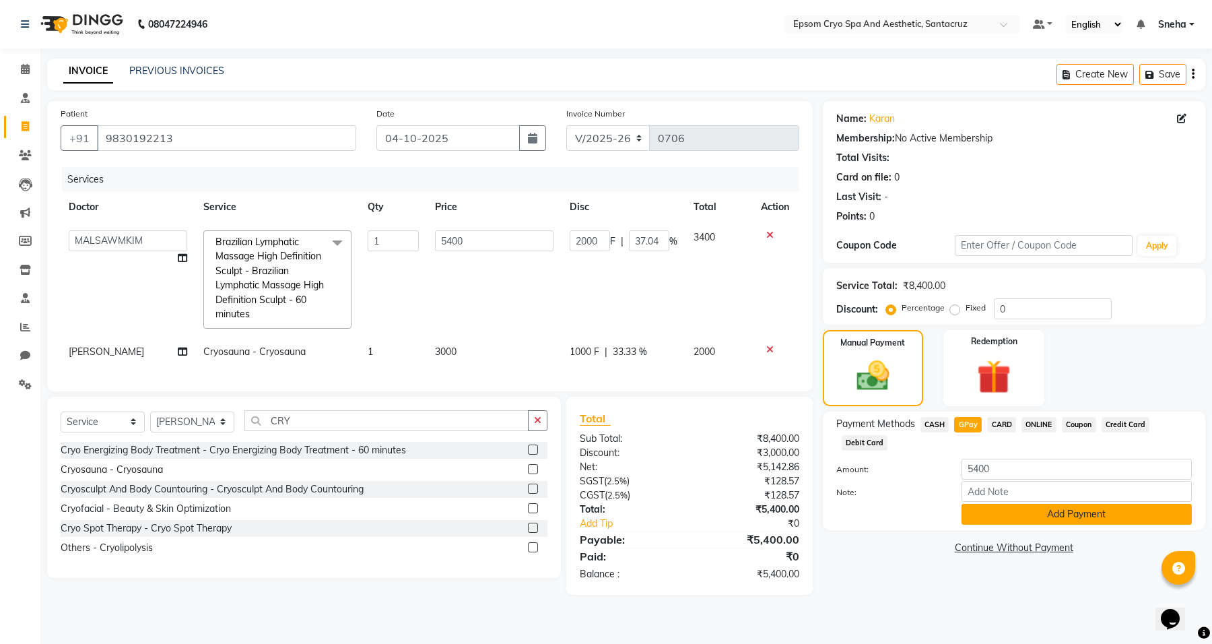
click at [997, 510] on button "Add Payment" at bounding box center [1077, 514] width 230 height 21
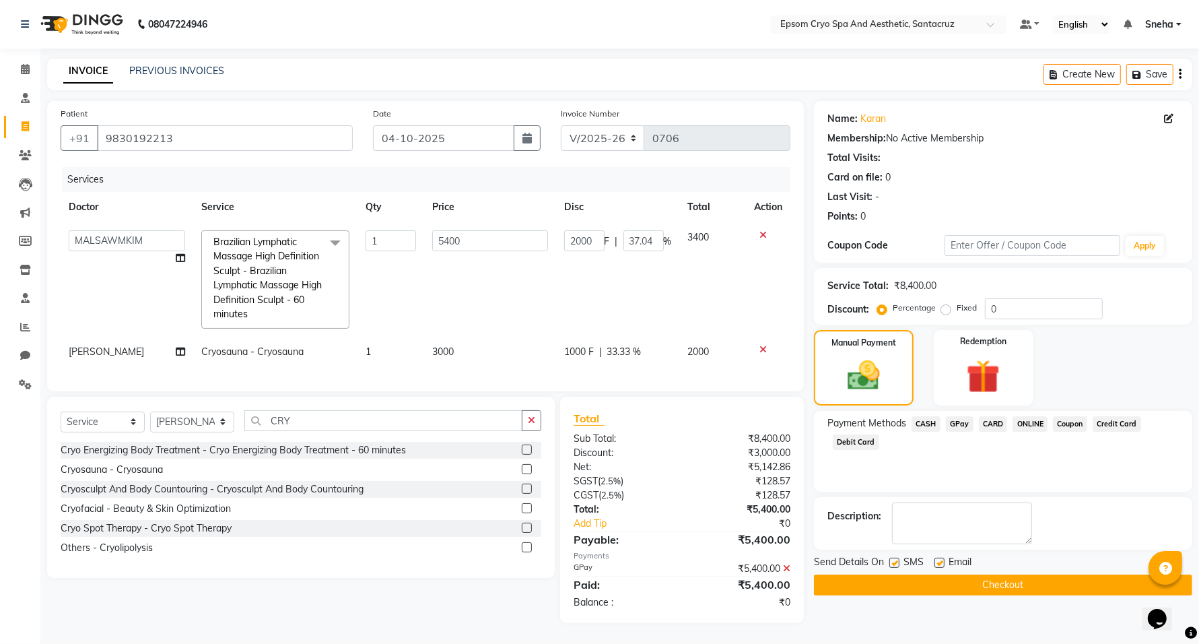
click at [904, 583] on button "Checkout" at bounding box center [1003, 584] width 378 height 21
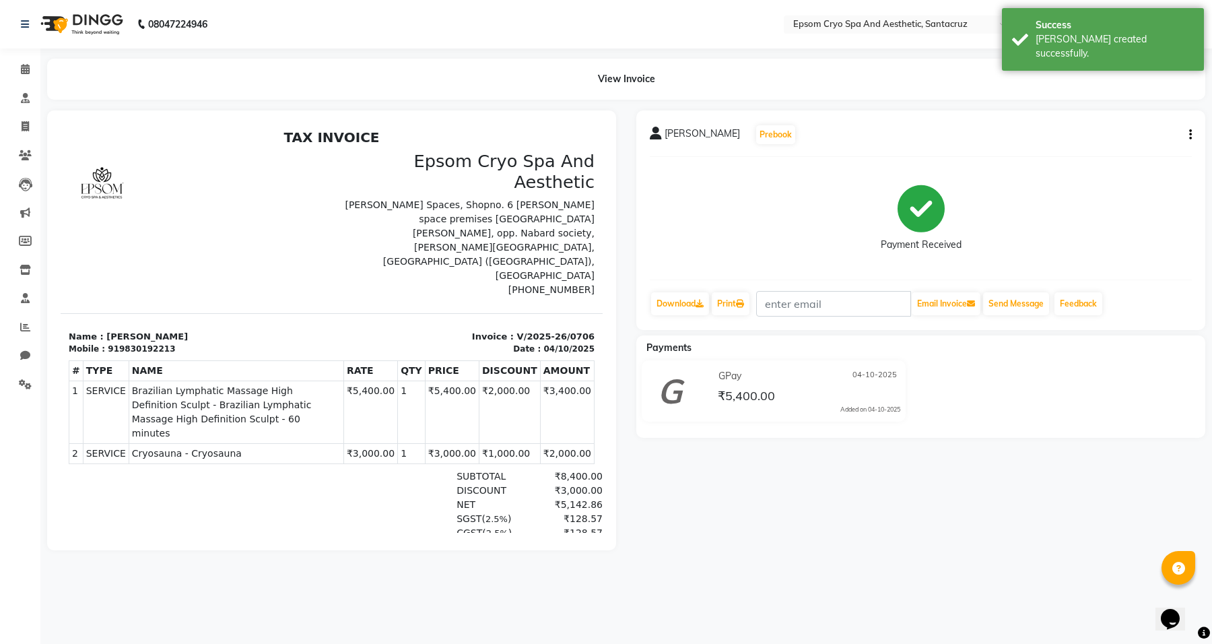
click at [92, 18] on img at bounding box center [80, 24] width 92 height 38
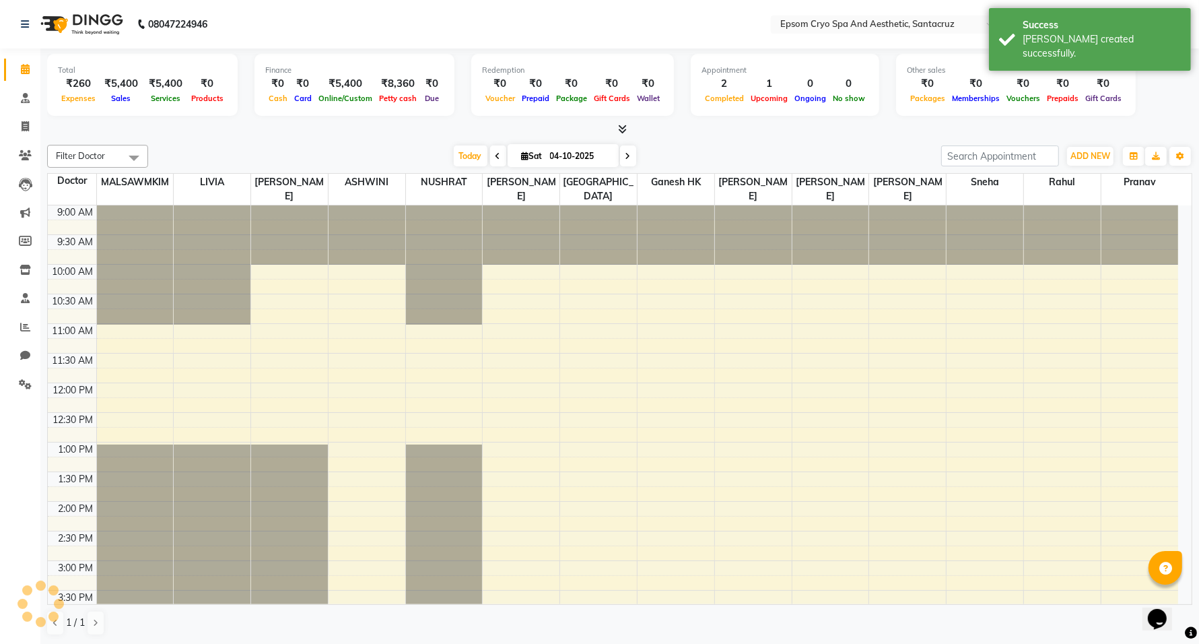
scroll to position [401, 0]
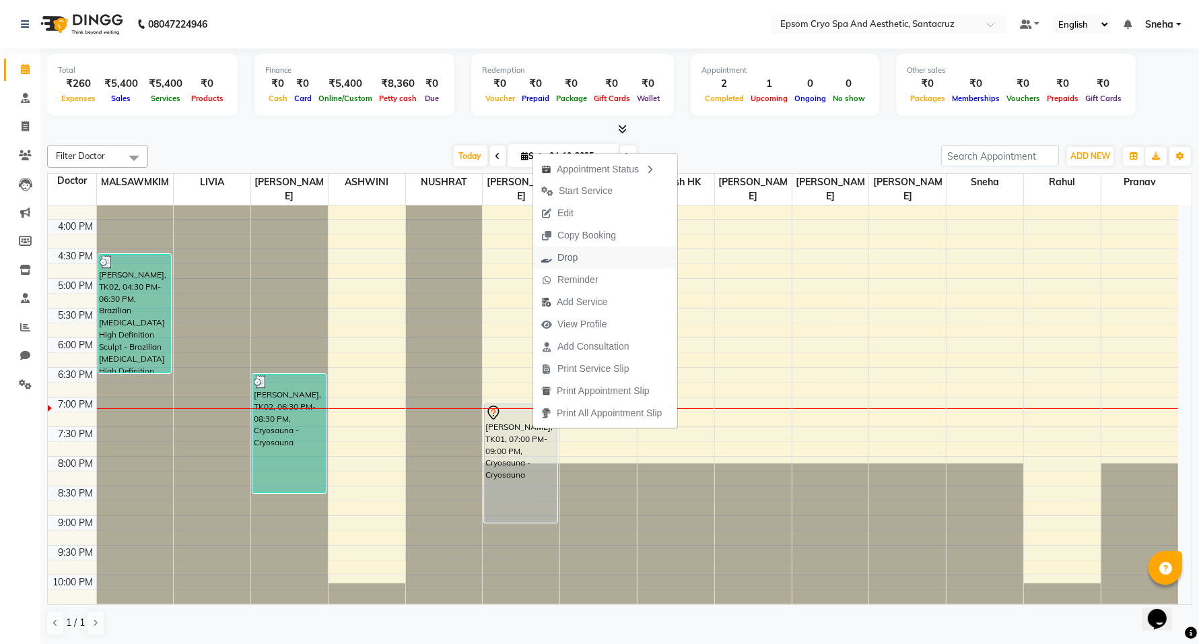
click at [559, 261] on span "Drop" at bounding box center [568, 258] width 20 height 14
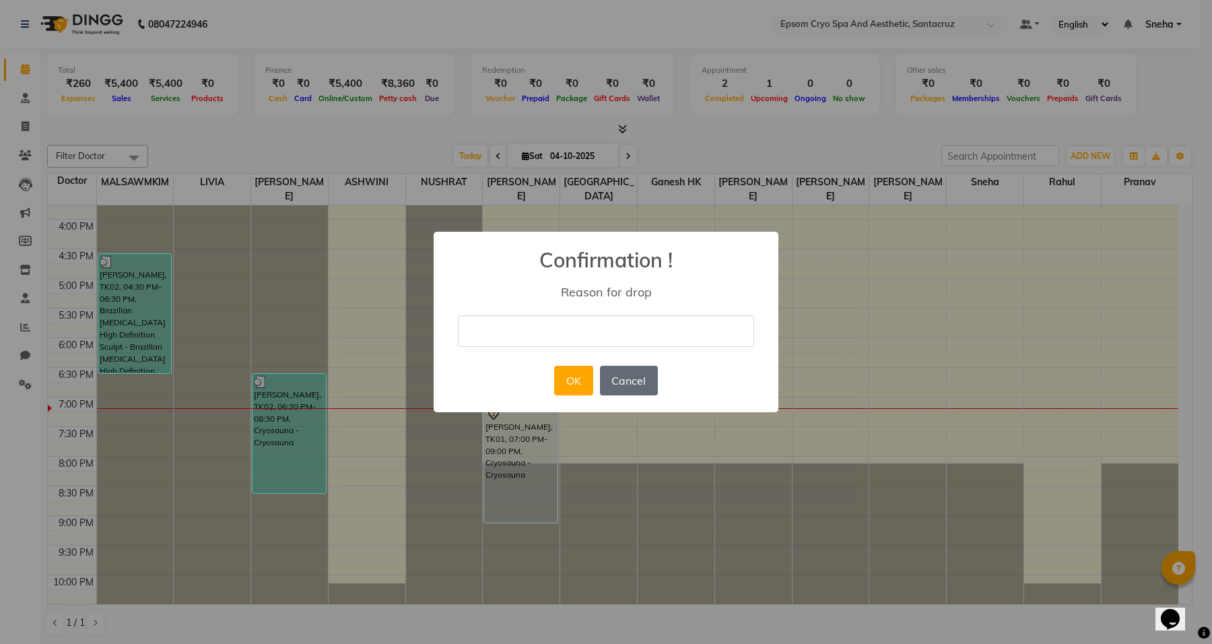
click at [645, 388] on button "Cancel" at bounding box center [629, 381] width 58 height 30
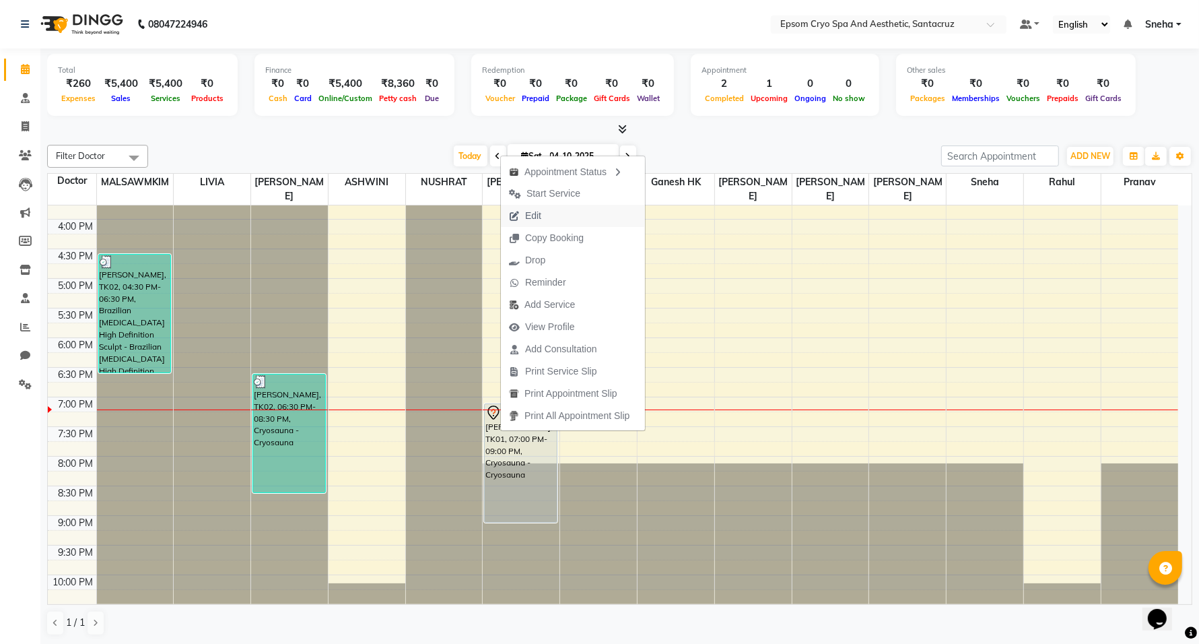
click at [542, 216] on span "Edit" at bounding box center [525, 216] width 48 height 22
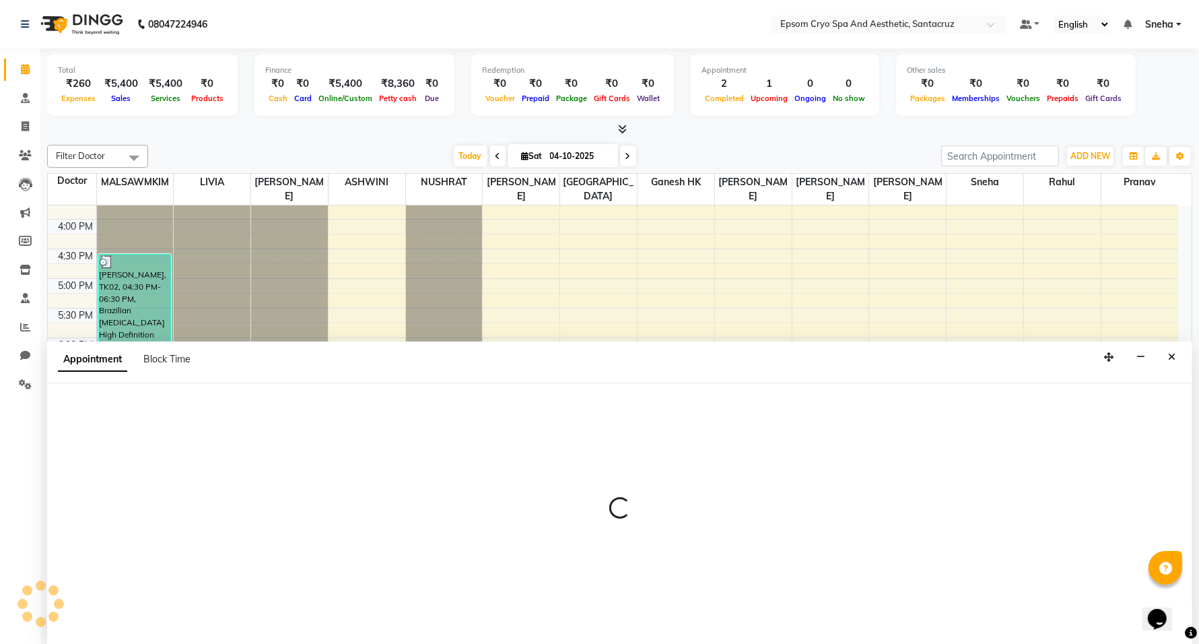
scroll to position [1, 0]
select select "tentative"
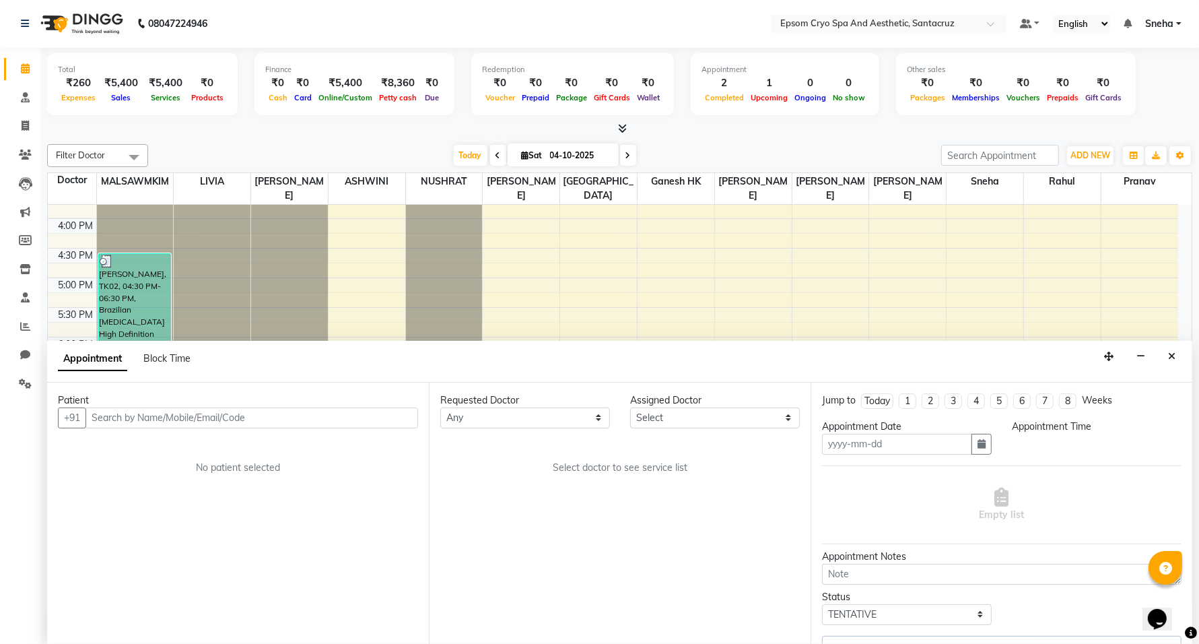
type input "04-10-2025"
select select "74720"
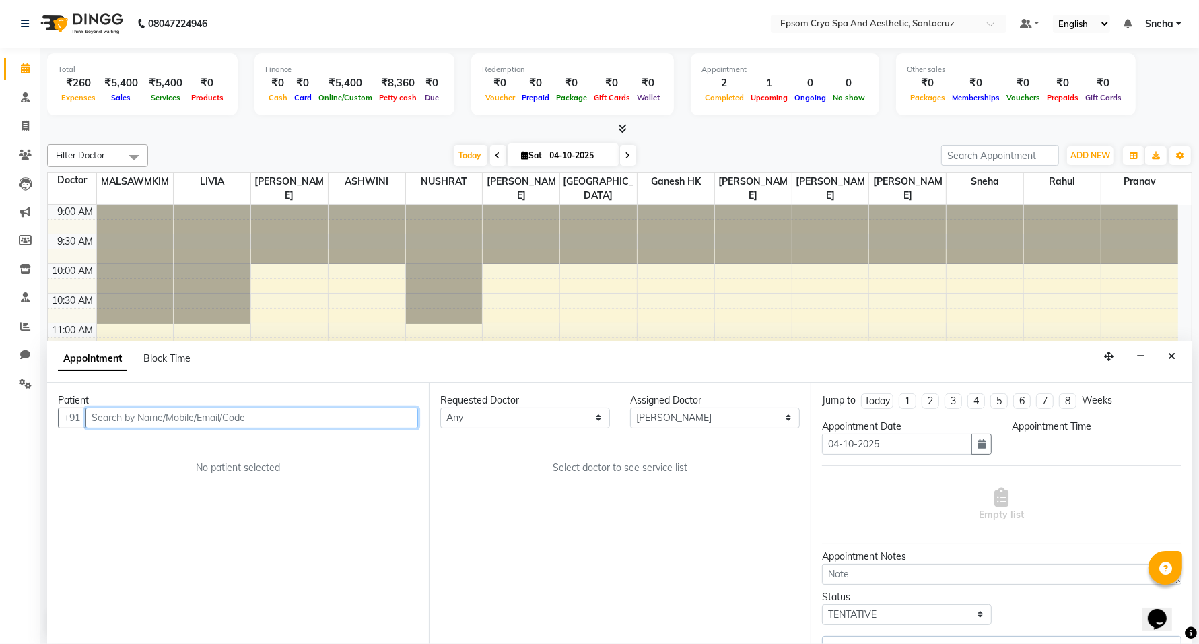
select select "1140"
select select "4039"
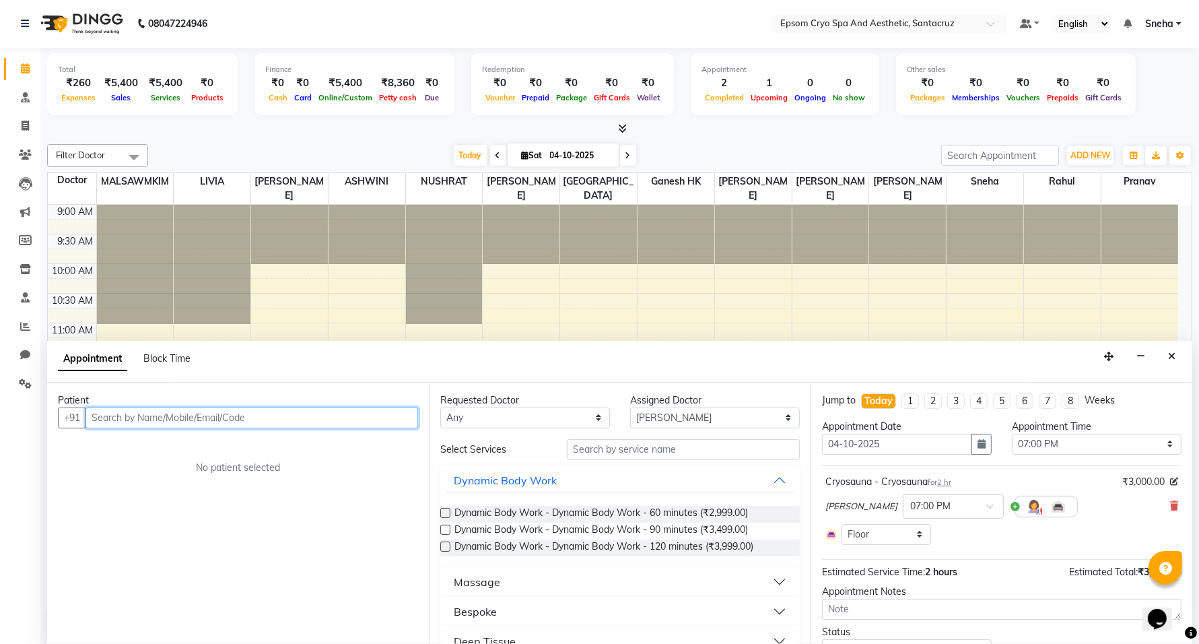
scroll to position [426, 0]
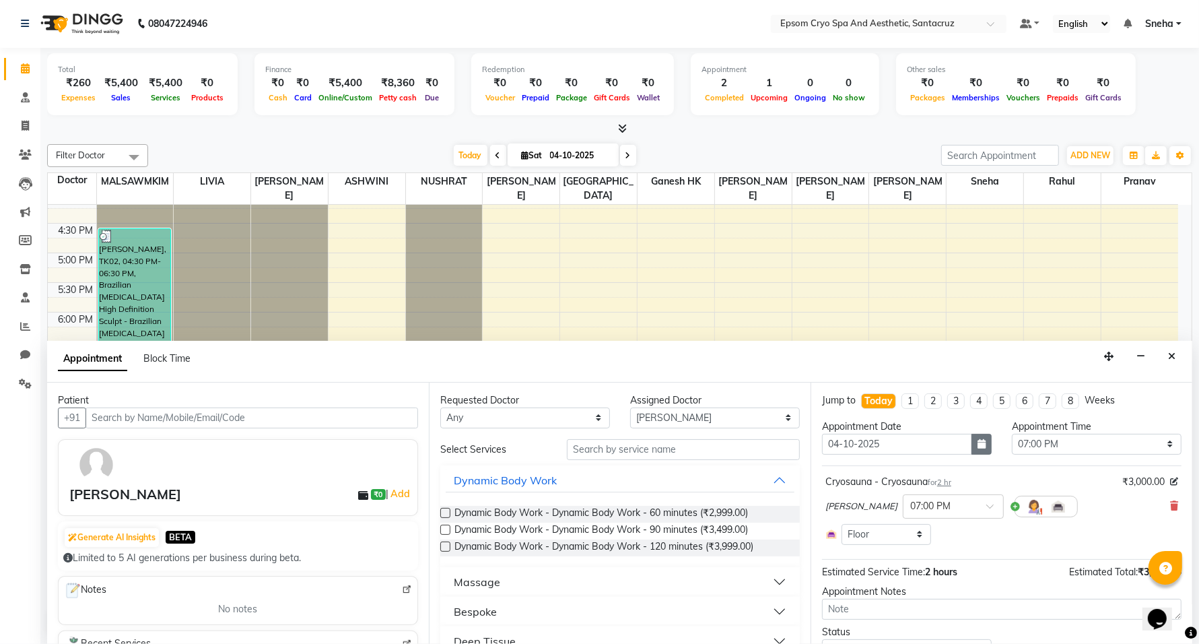
click at [978, 439] on icon "button" at bounding box center [982, 443] width 8 height 9
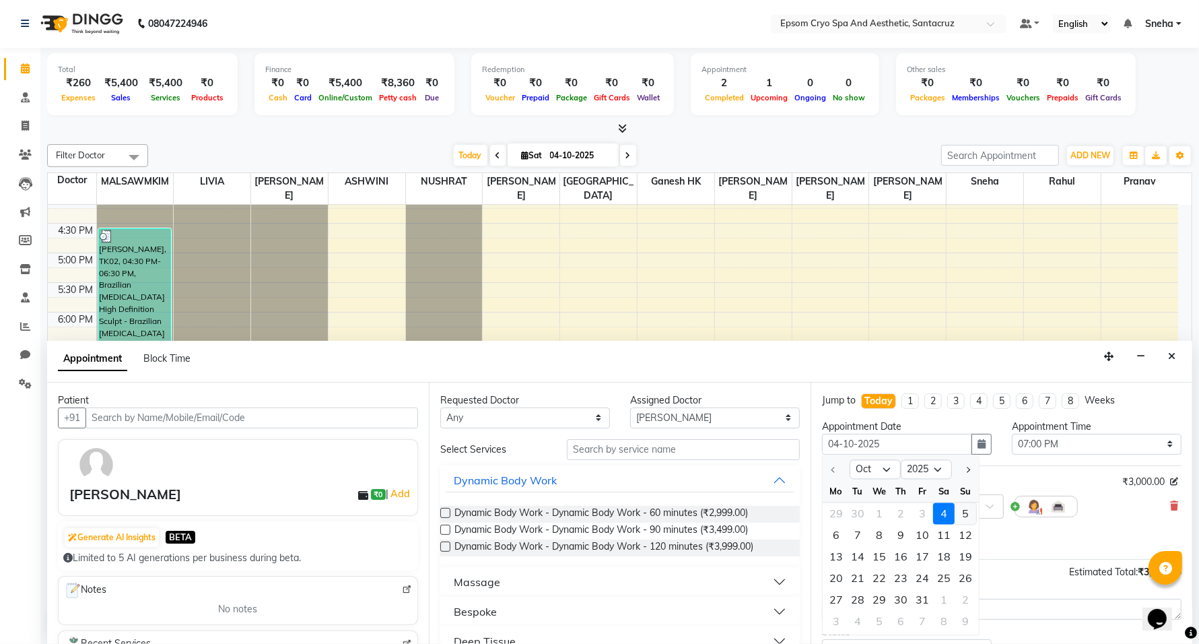
click at [964, 519] on div "5" at bounding box center [966, 513] width 22 height 22
type input "05-10-2025"
select select "1140"
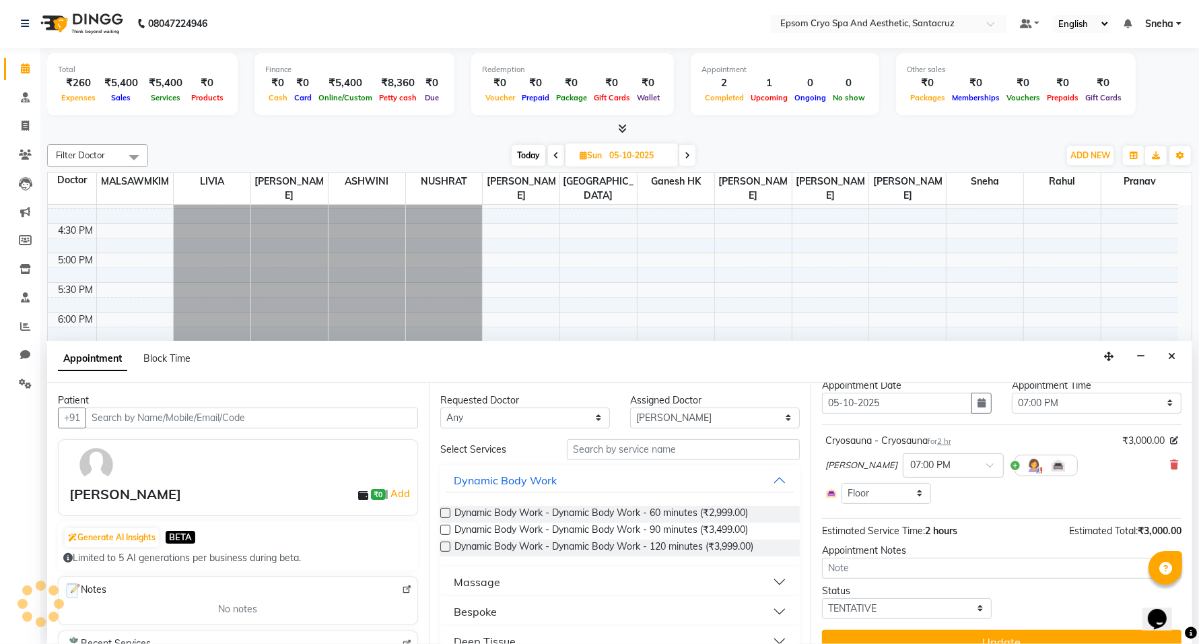
scroll to position [63, 0]
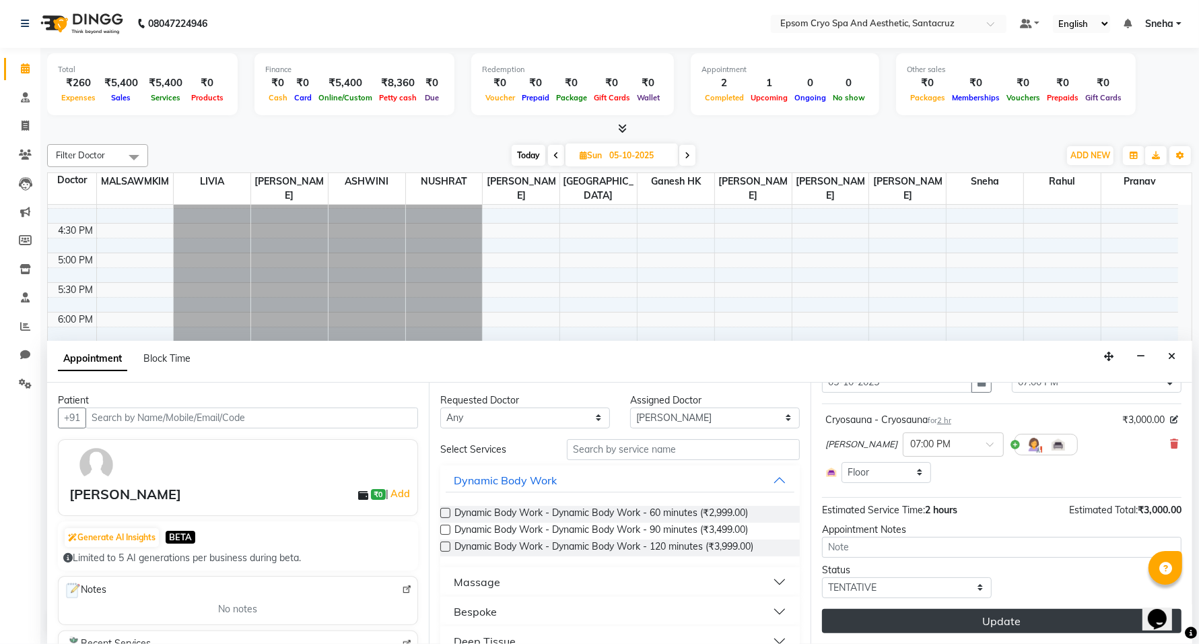
click at [917, 628] on button "Update" at bounding box center [1002, 621] width 360 height 24
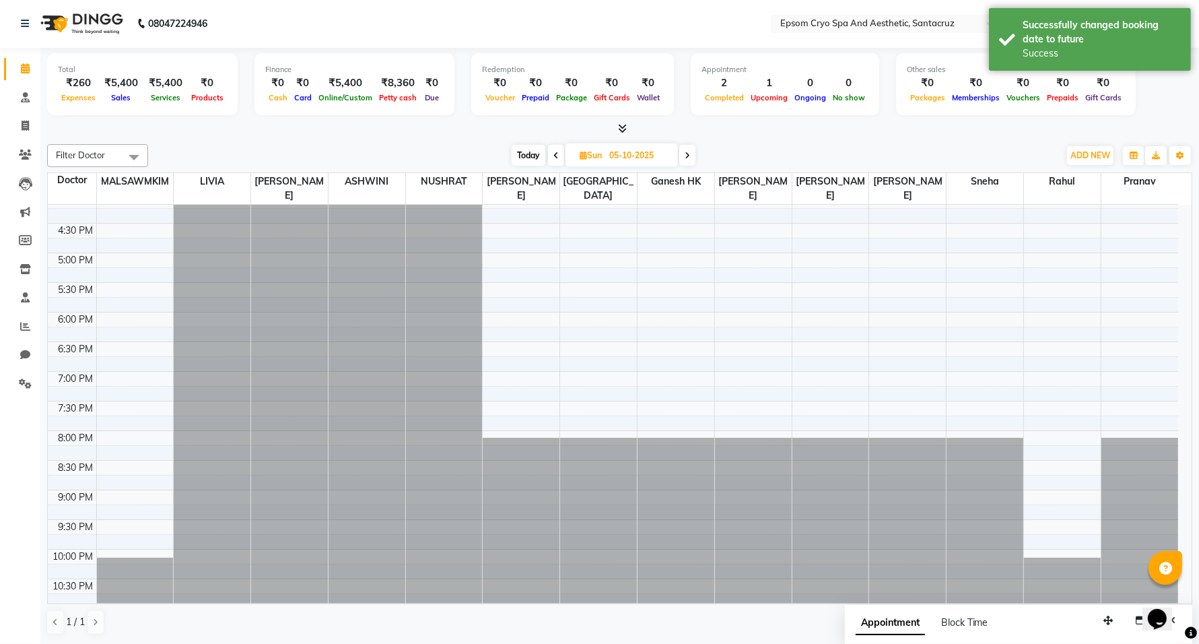
scroll to position [0, 0]
click at [894, 628] on span "Appointment" at bounding box center [890, 624] width 69 height 24
select select "tentative"
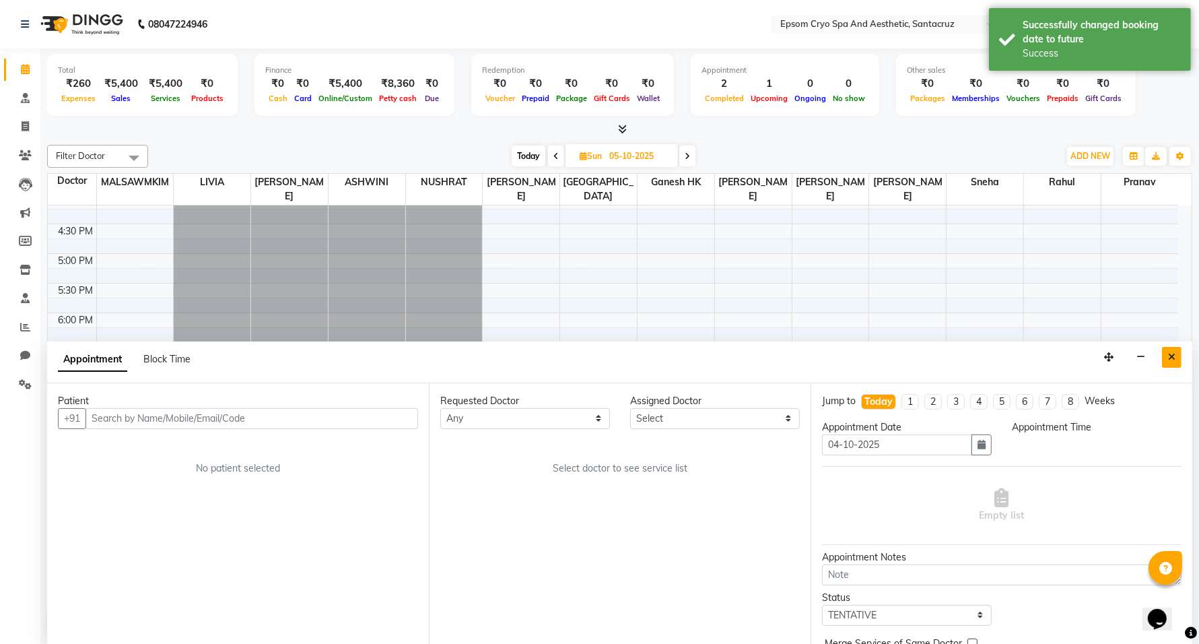
click at [1172, 355] on icon "Close" at bounding box center [1171, 356] width 7 height 9
